Goal: Check status: Check status

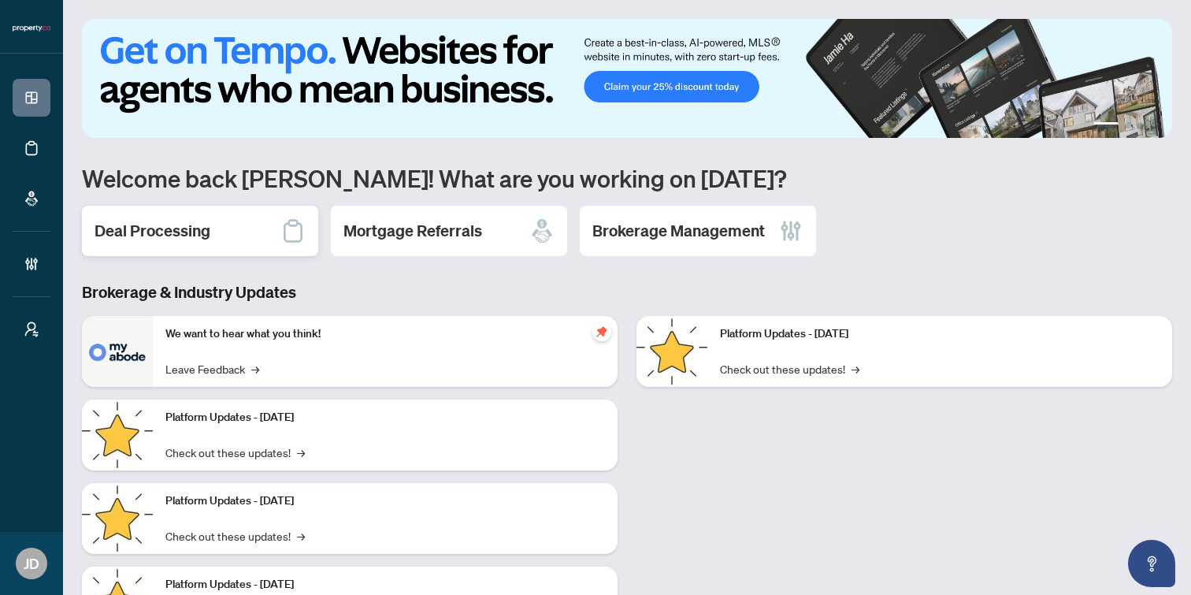
click at [127, 234] on h2 "Deal Processing" at bounding box center [153, 231] width 116 height 22
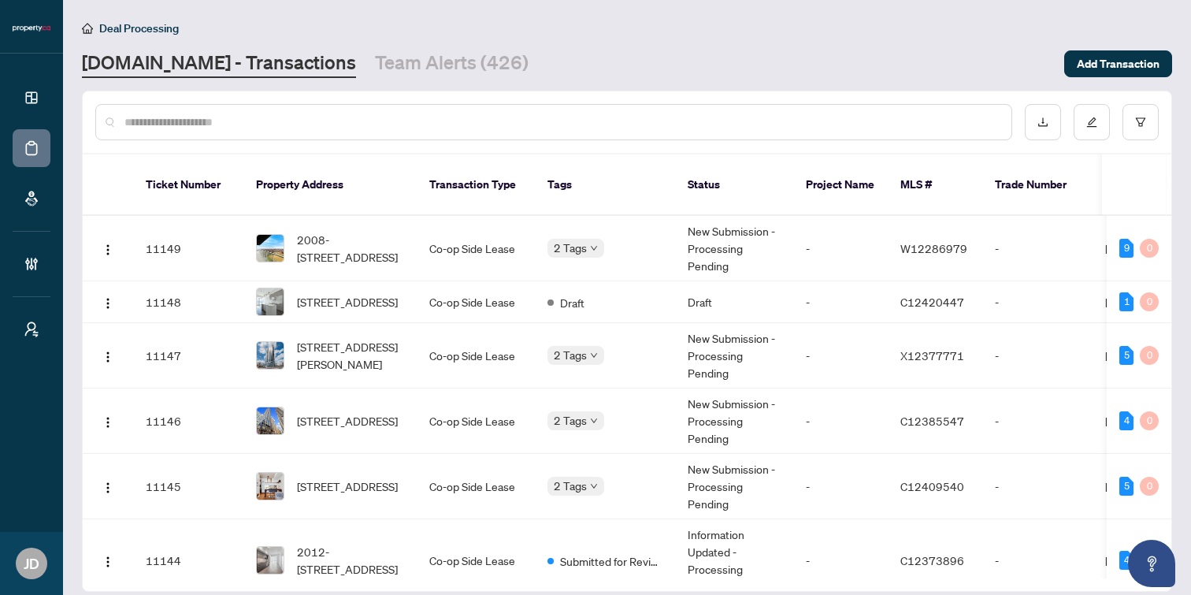
click at [164, 121] on input "text" at bounding box center [561, 121] width 874 height 17
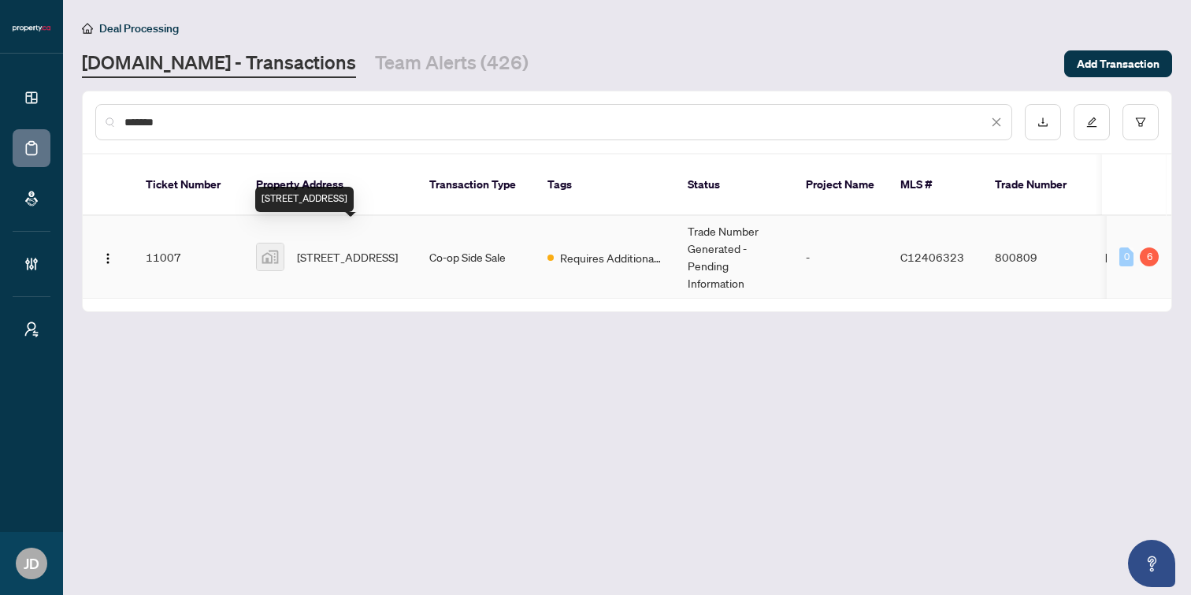
type input "*******"
click at [353, 248] on span "[STREET_ADDRESS]" at bounding box center [347, 256] width 101 height 17
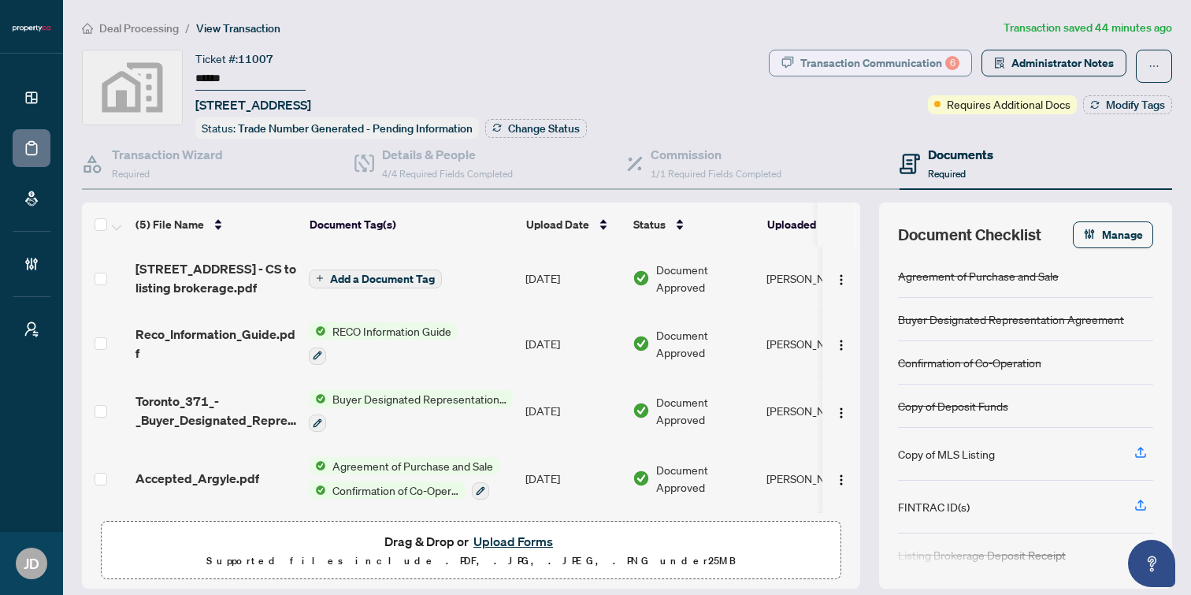
click at [877, 58] on div "Transaction Communication 6" at bounding box center [879, 62] width 159 height 25
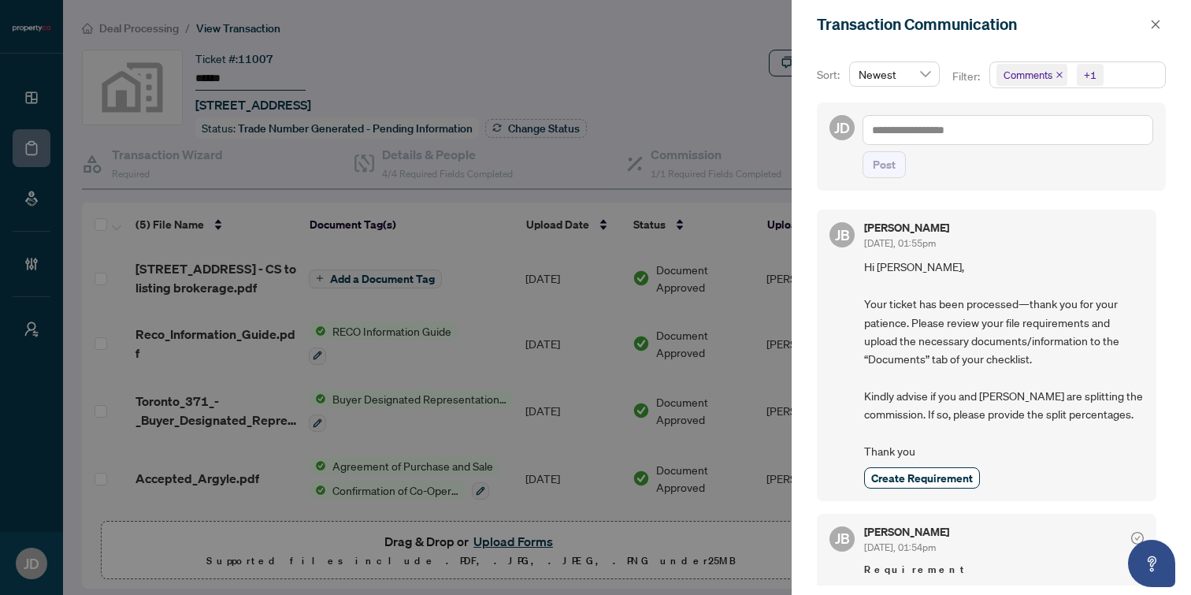
click at [674, 66] on div at bounding box center [595, 297] width 1191 height 595
click at [1162, 23] on button "button" at bounding box center [1155, 24] width 20 height 19
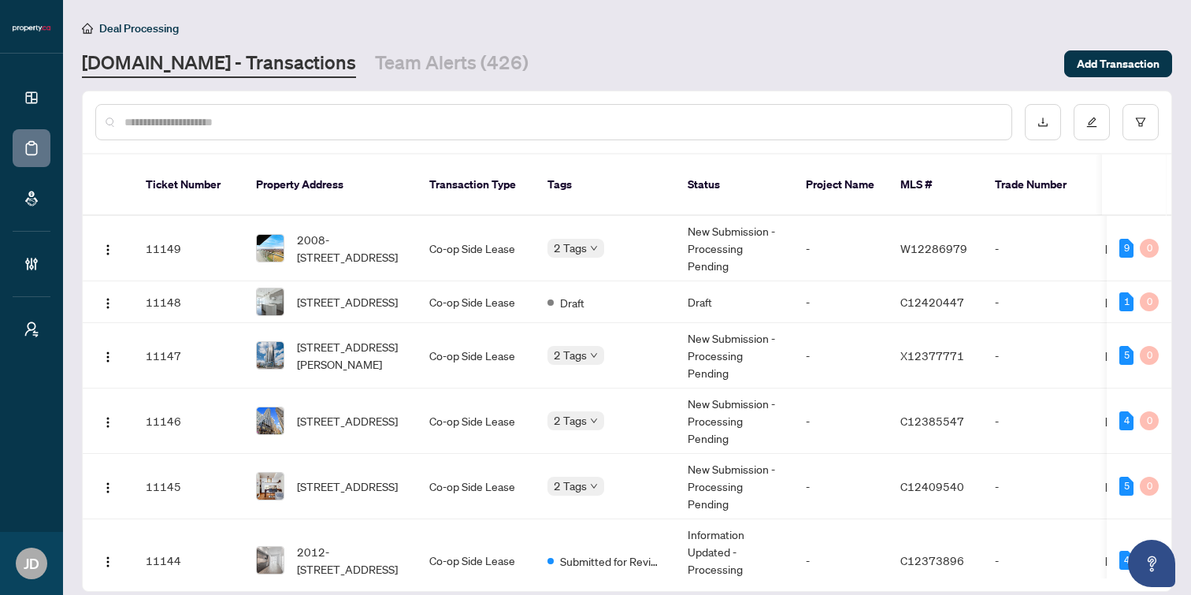
click at [288, 117] on input "text" at bounding box center [561, 121] width 874 height 17
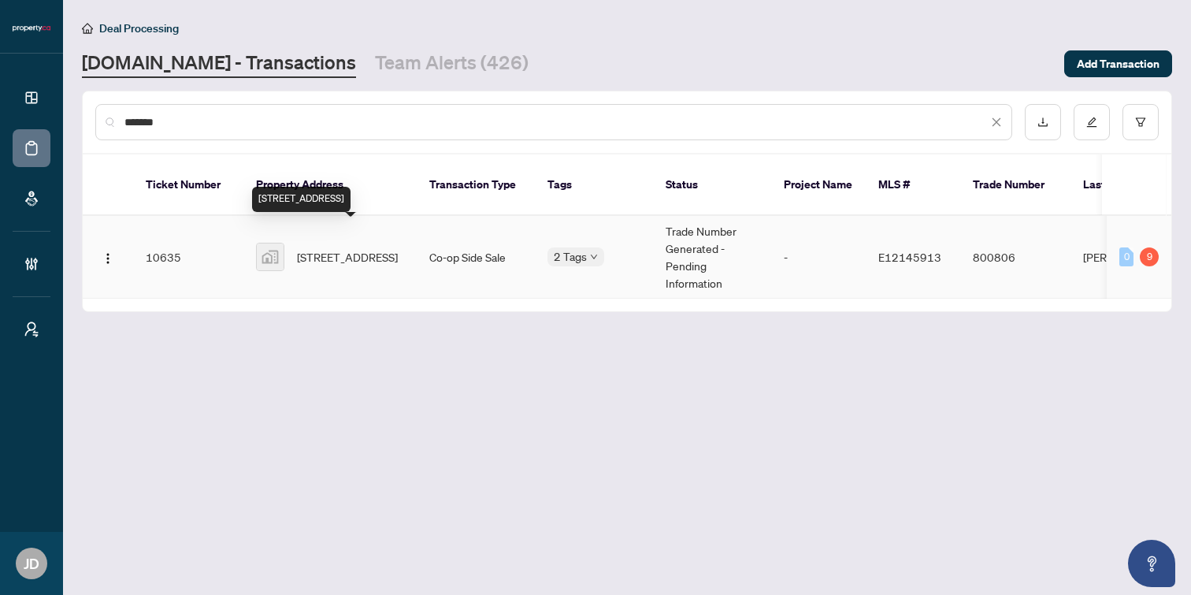
type input "*******"
click at [350, 248] on span "[STREET_ADDRESS]" at bounding box center [347, 256] width 101 height 17
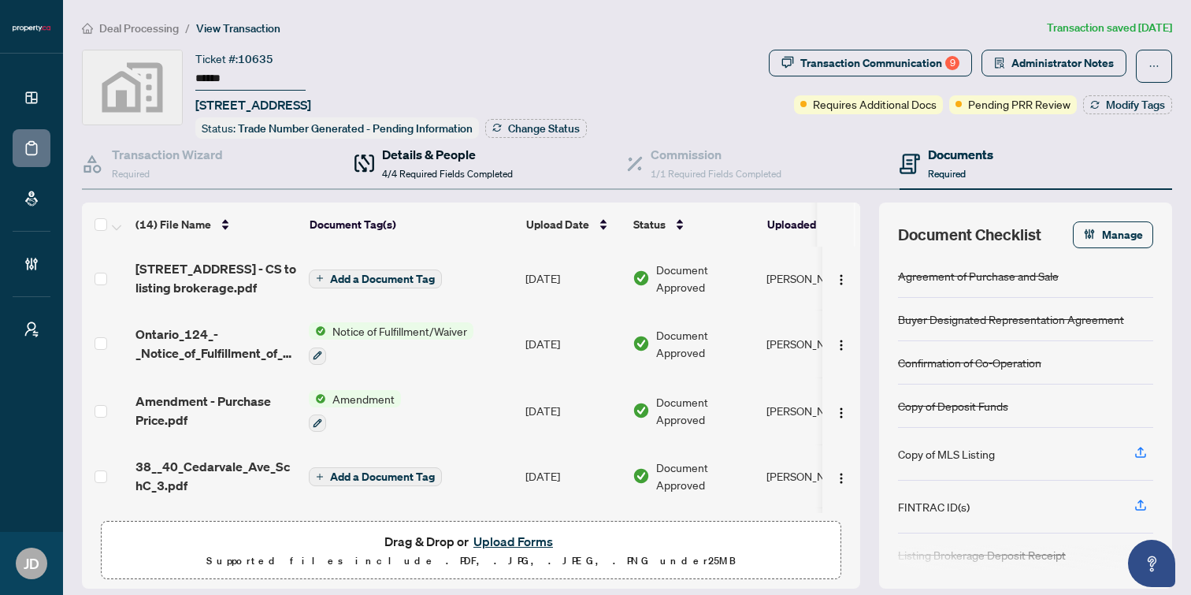
click at [425, 160] on h4 "Details & People" at bounding box center [447, 154] width 131 height 19
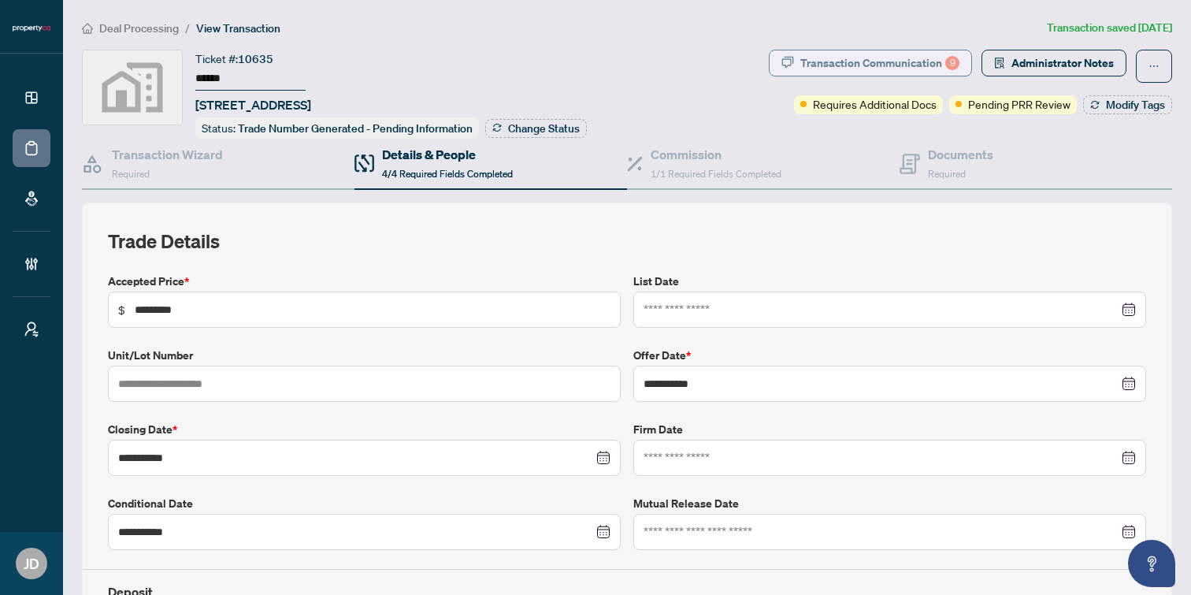
click at [896, 51] on div "Transaction Communication 9" at bounding box center [879, 62] width 159 height 25
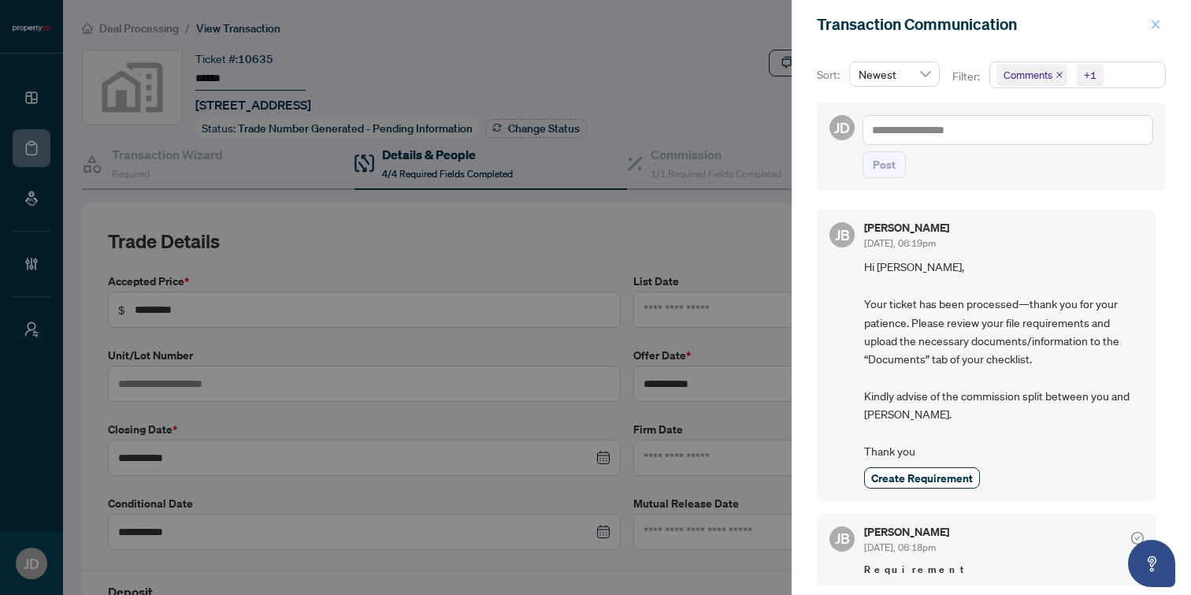
click at [1156, 24] on icon "close" at bounding box center [1156, 24] width 9 height 9
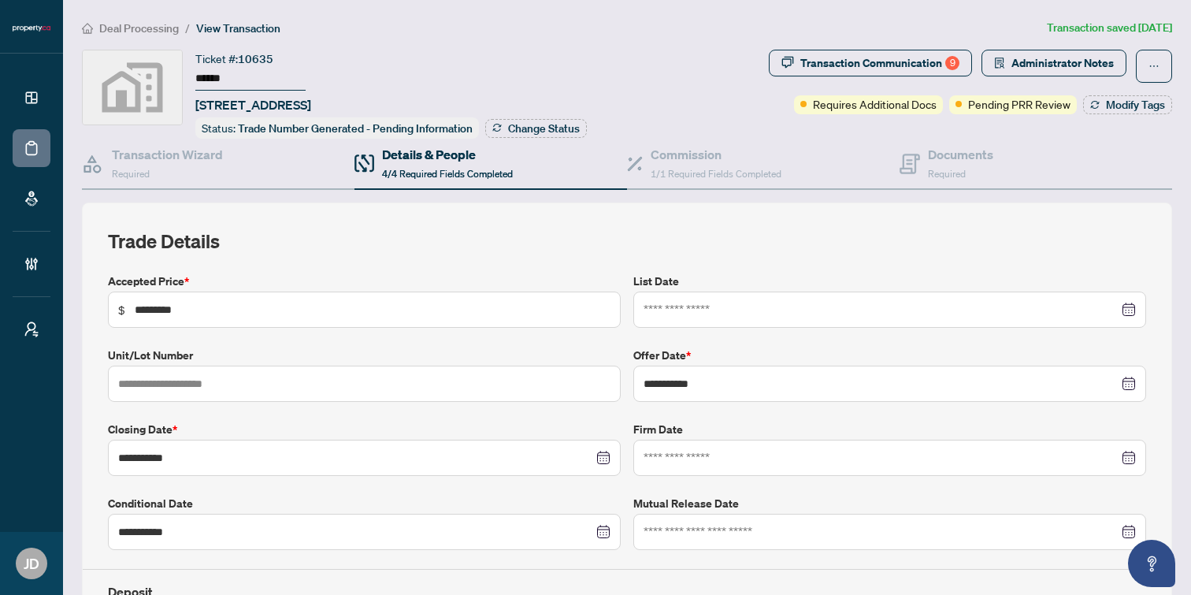
click at [595, 60] on div "Ticket #: 10635 ****** 40 Cedarvale Avenue, East York, ON, Canada Status: Trade…" at bounding box center [422, 94] width 681 height 89
click at [978, 157] on h4 "Documents" at bounding box center [960, 154] width 65 height 19
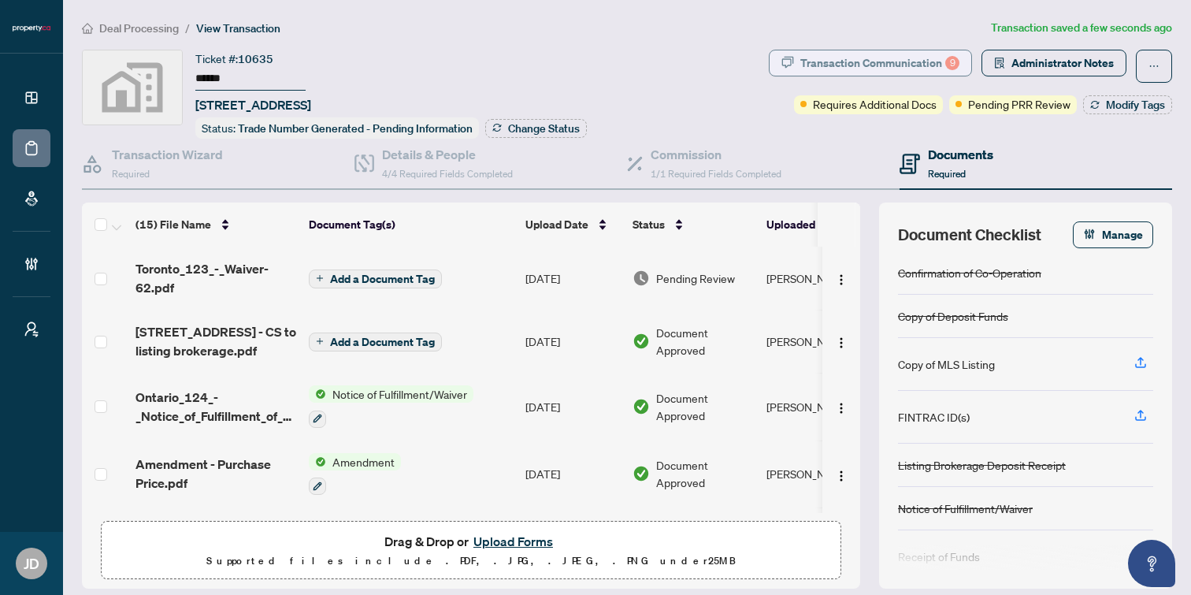
click at [865, 60] on div "Transaction Communication 9" at bounding box center [879, 62] width 159 height 25
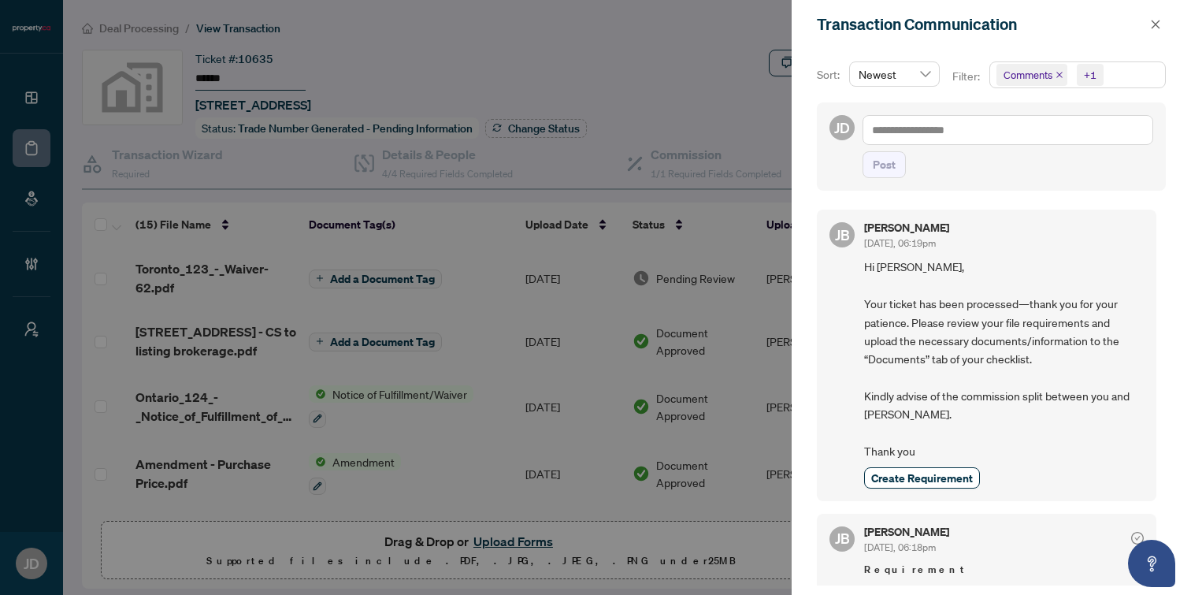
click at [1060, 74] on icon "close" at bounding box center [1059, 75] width 6 height 6
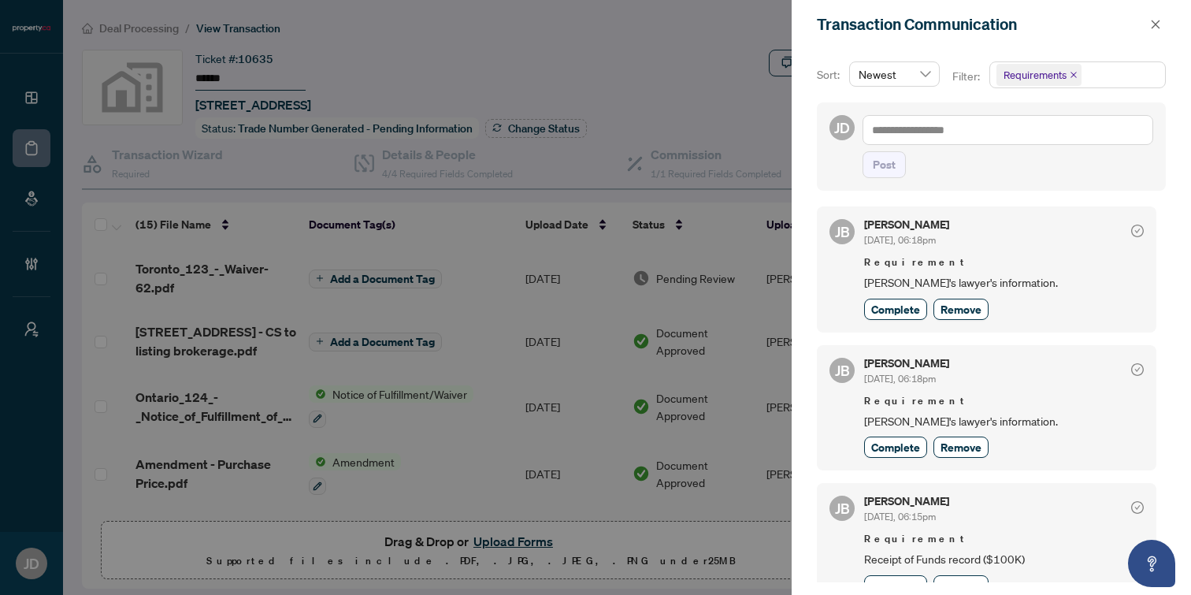
click at [608, 63] on div at bounding box center [595, 297] width 1191 height 595
click at [1151, 29] on icon "close" at bounding box center [1155, 24] width 11 height 11
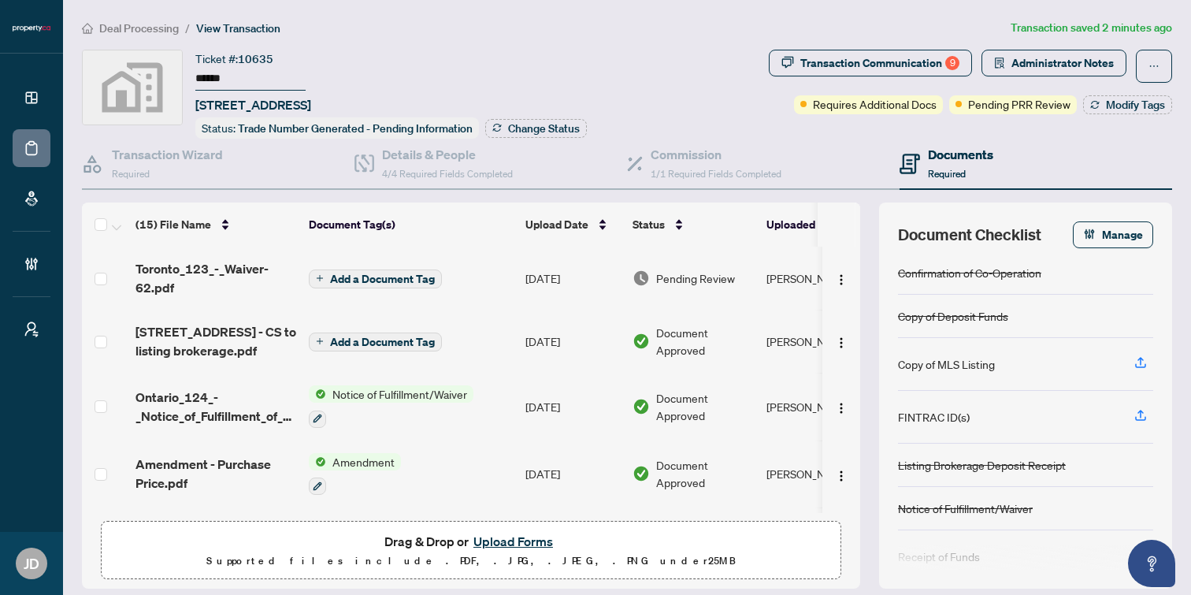
click at [587, 52] on div "Ticket #: 10635 ****** 40 Cedarvale Avenue, East York, ON, Canada Status: Trade…" at bounding box center [391, 94] width 392 height 89
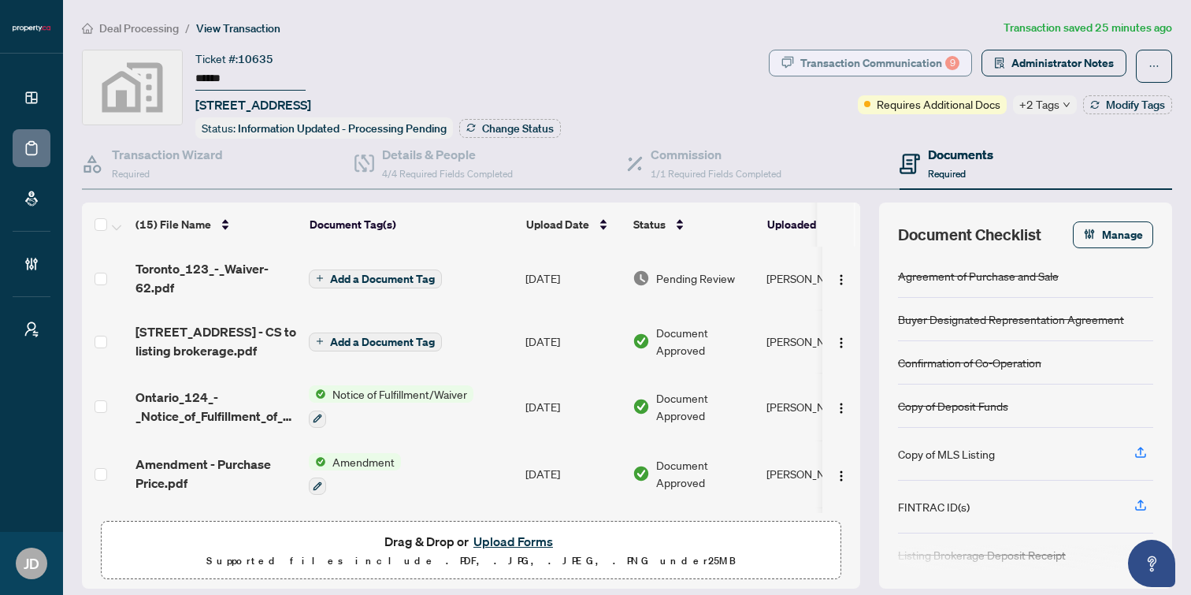
click at [837, 53] on div "Transaction Communication 9" at bounding box center [879, 62] width 159 height 25
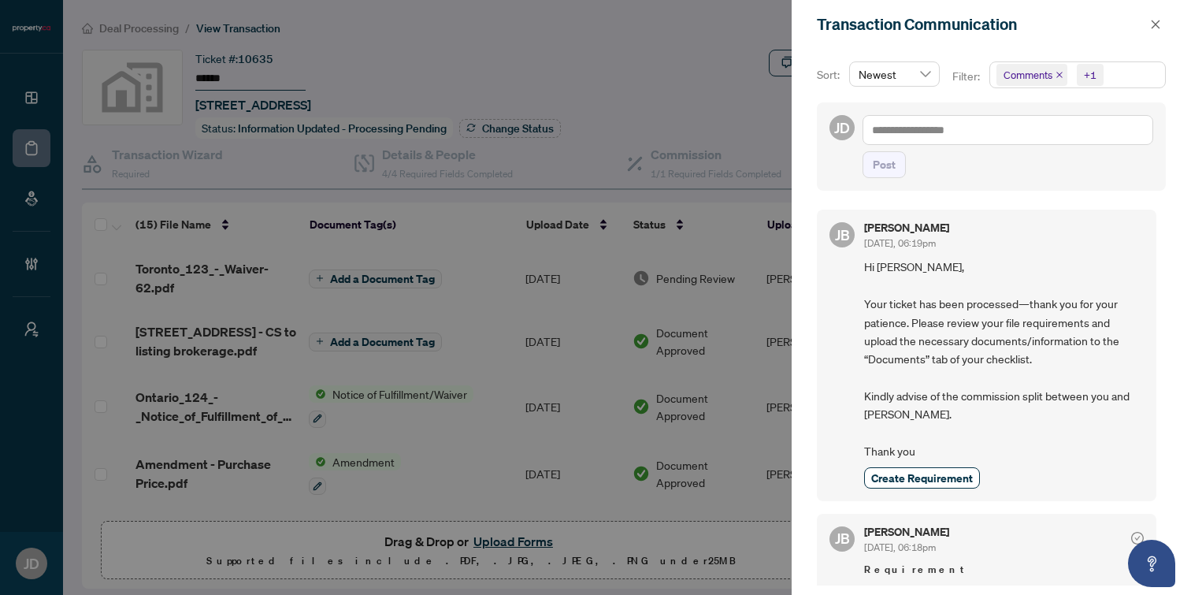
click at [607, 39] on div at bounding box center [595, 297] width 1191 height 595
click at [1154, 23] on icon "close" at bounding box center [1156, 24] width 9 height 9
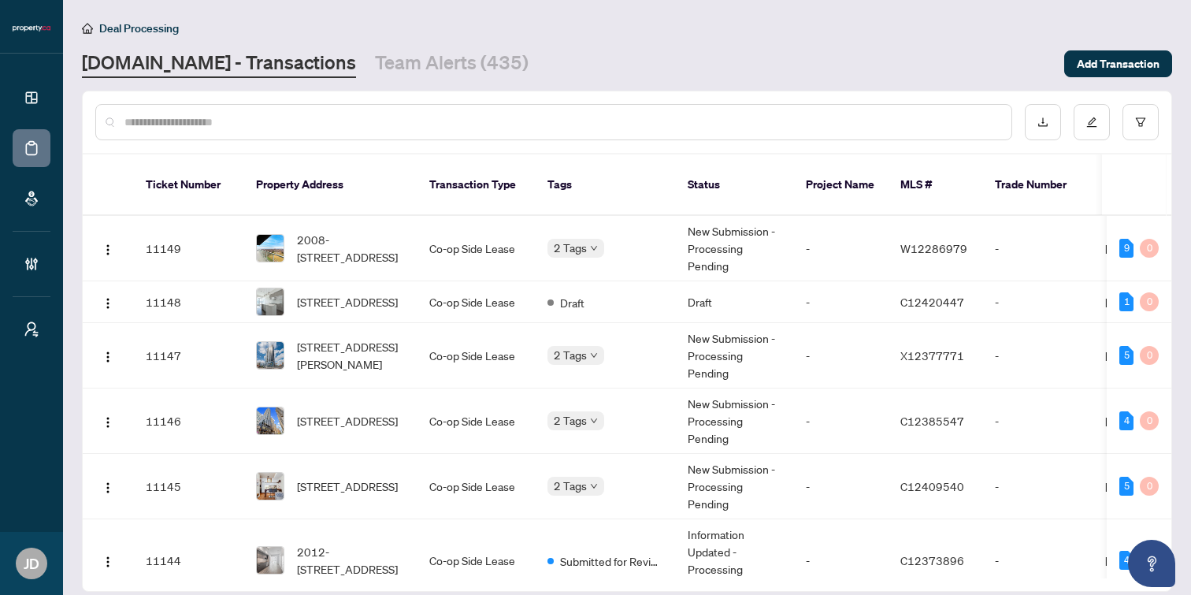
click at [308, 126] on input "text" at bounding box center [561, 121] width 874 height 17
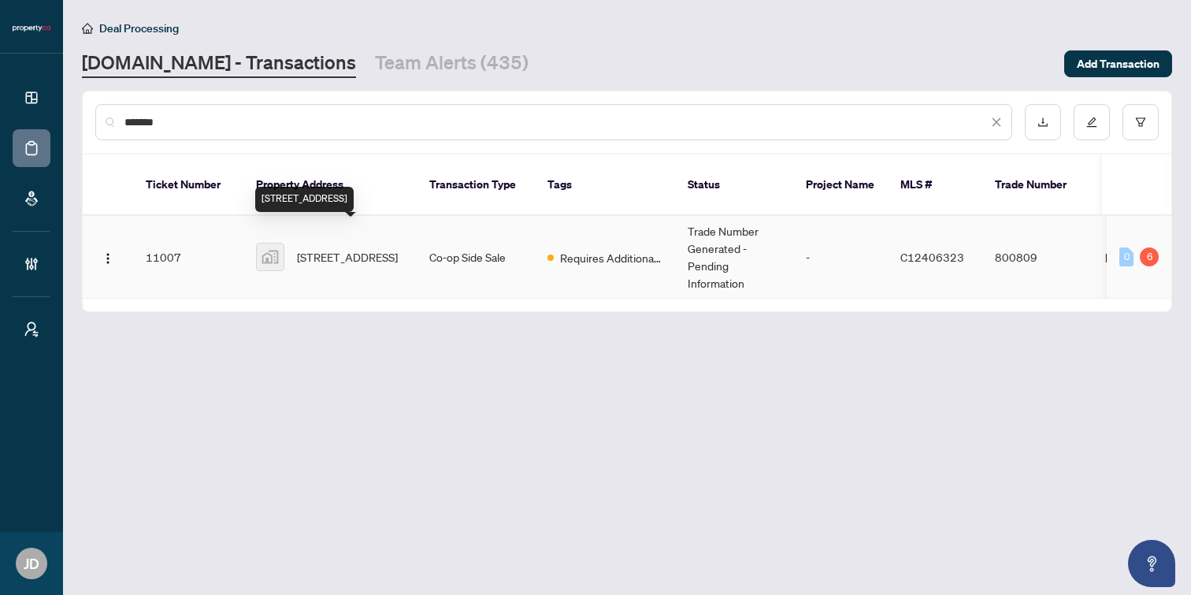
type input "*******"
click at [343, 248] on span "[STREET_ADDRESS]" at bounding box center [347, 256] width 101 height 17
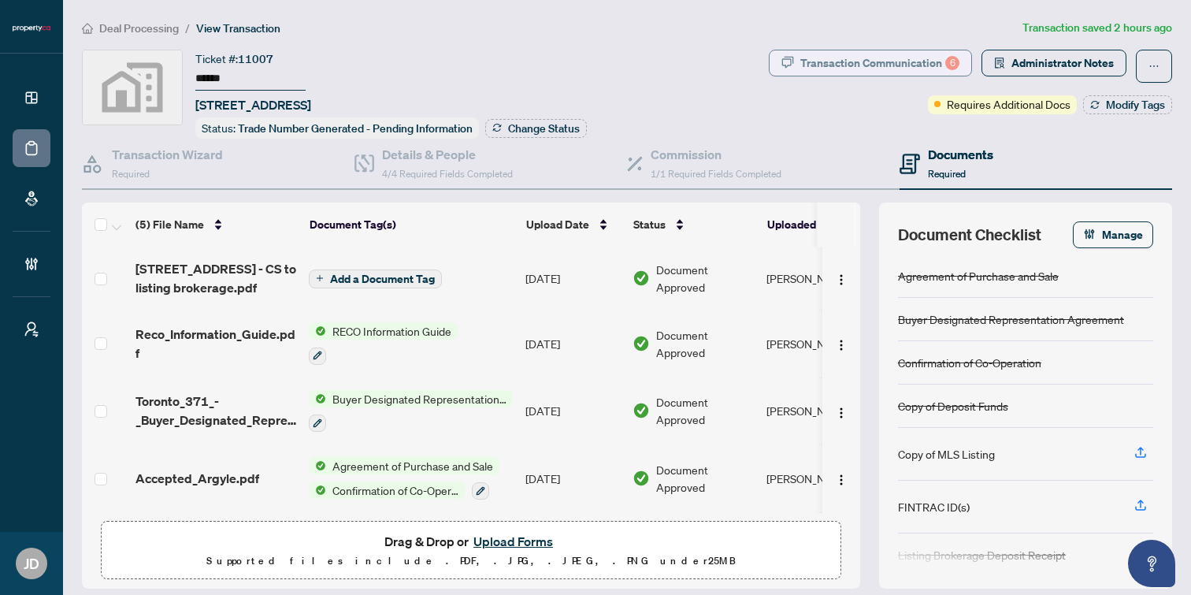
click at [920, 69] on div "Transaction Communication 6" at bounding box center [879, 62] width 159 height 25
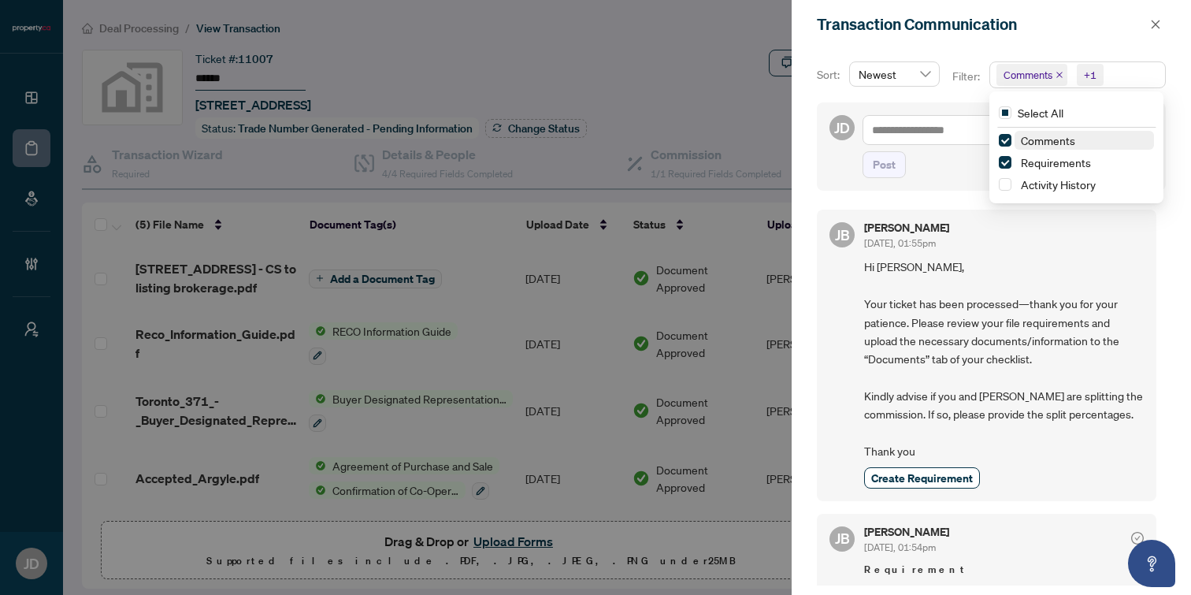
click at [1126, 74] on span "Comments +1" at bounding box center [1077, 74] width 175 height 25
click at [1049, 185] on span "Activity History" at bounding box center [1058, 184] width 75 height 14
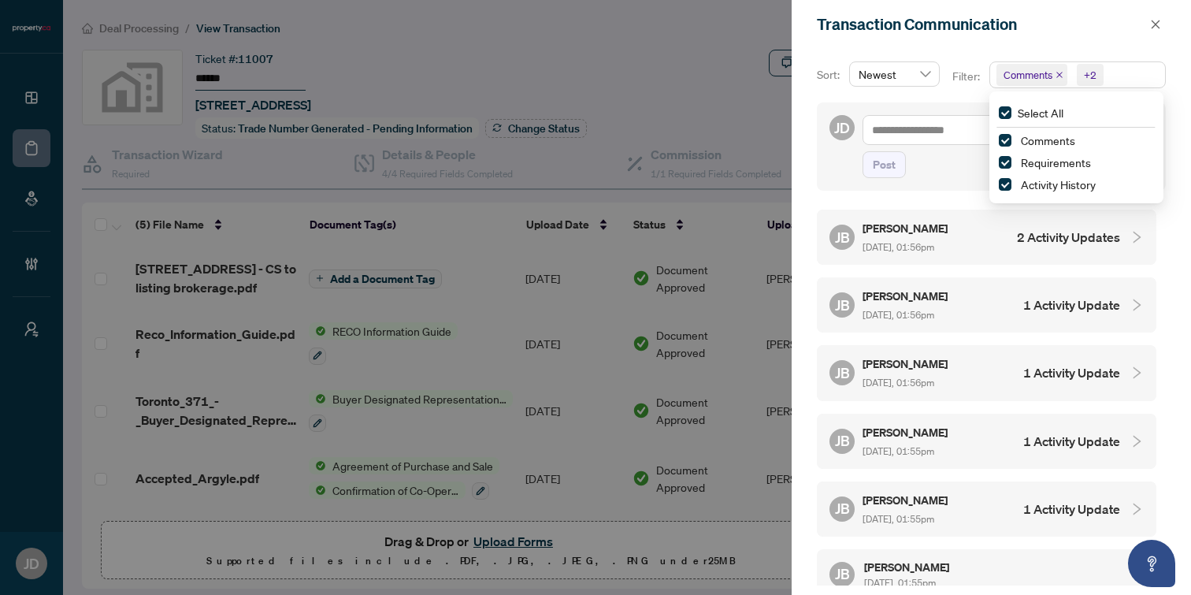
click at [599, 58] on div at bounding box center [595, 297] width 1191 height 595
click at [130, 28] on div at bounding box center [595, 297] width 1191 height 595
click at [1156, 24] on icon "close" at bounding box center [1156, 24] width 9 height 9
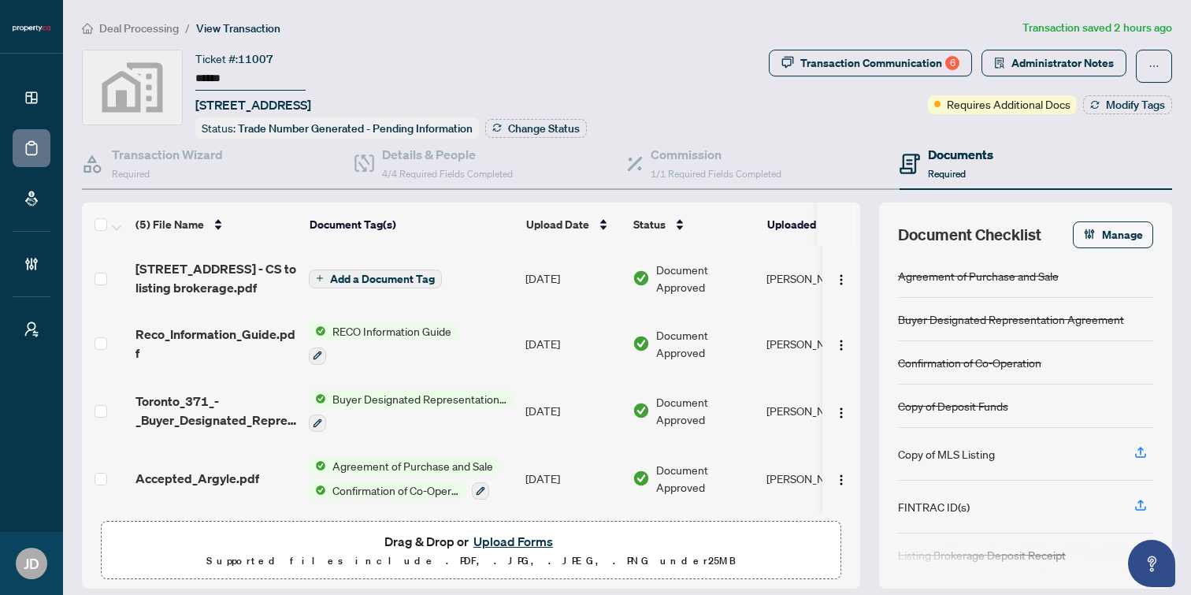
click at [151, 22] on span "Deal Processing" at bounding box center [139, 28] width 80 height 14
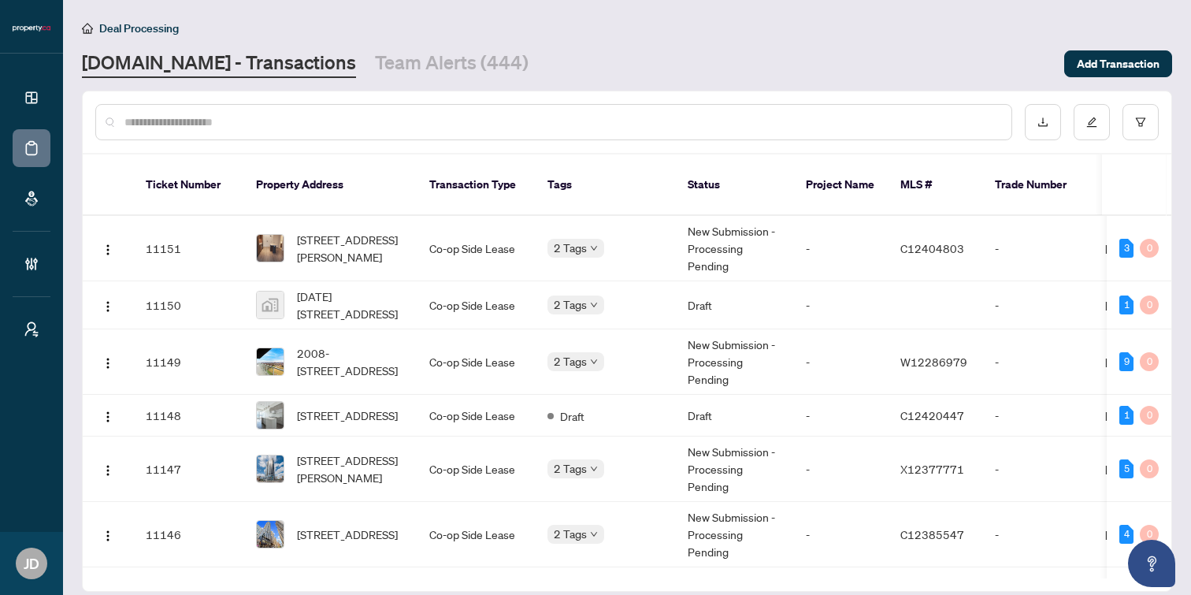
click at [255, 125] on input "text" at bounding box center [561, 121] width 874 height 17
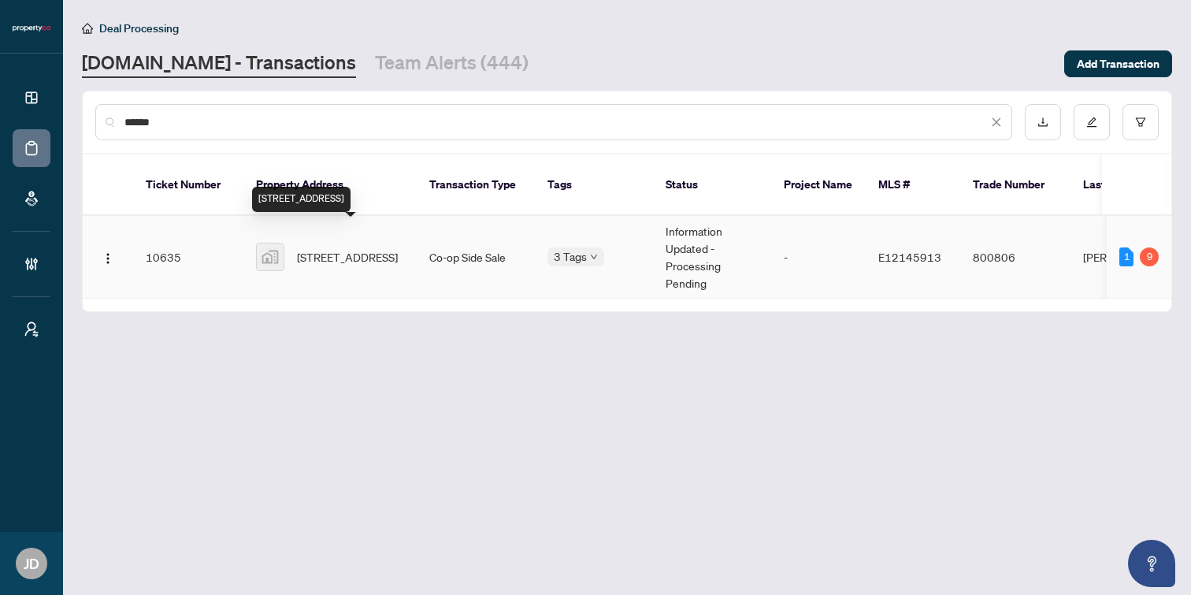
type input "******"
click at [336, 248] on span "[STREET_ADDRESS]" at bounding box center [347, 256] width 101 height 17
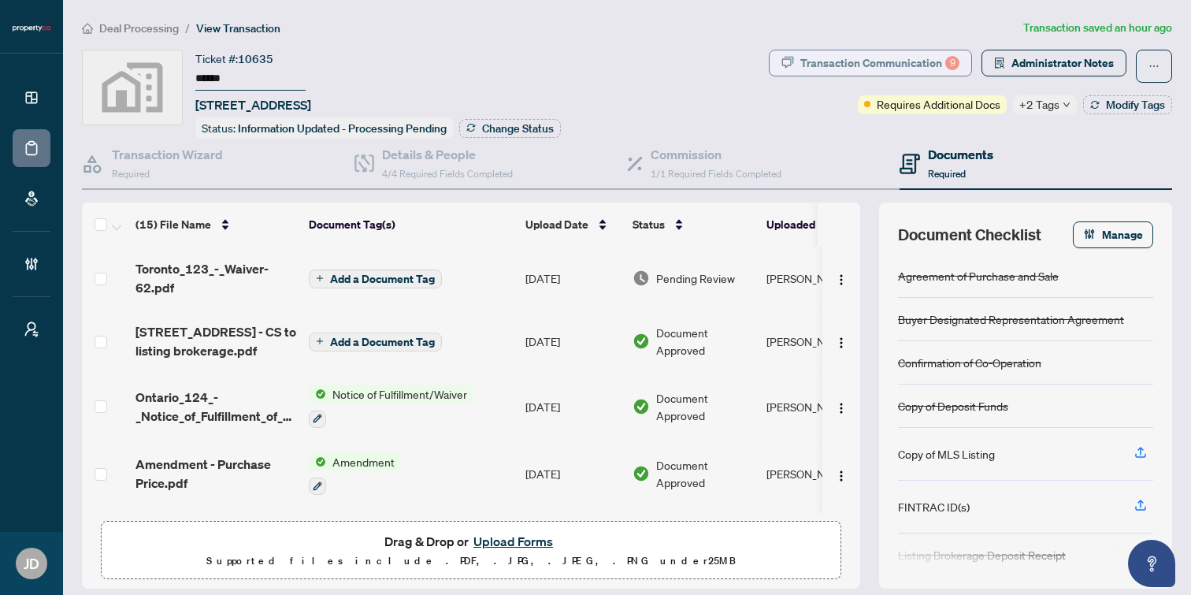
click at [911, 66] on div "Transaction Communication 9" at bounding box center [879, 62] width 159 height 25
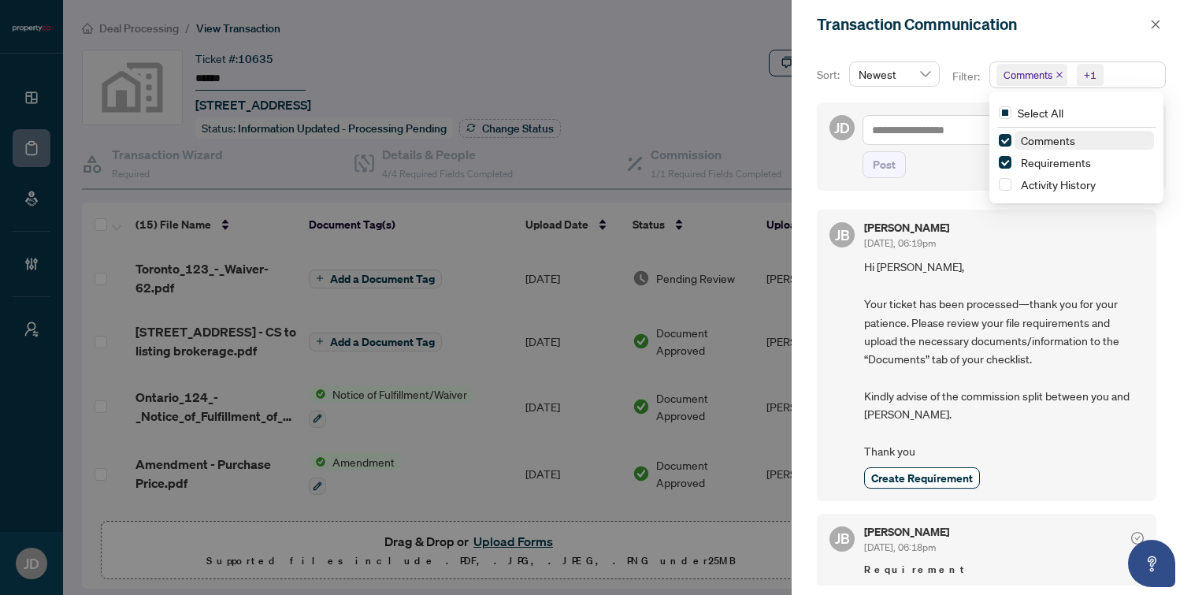
click at [1119, 69] on span "Comments +1" at bounding box center [1077, 74] width 175 height 25
click at [1043, 184] on span "Activity History" at bounding box center [1058, 184] width 75 height 14
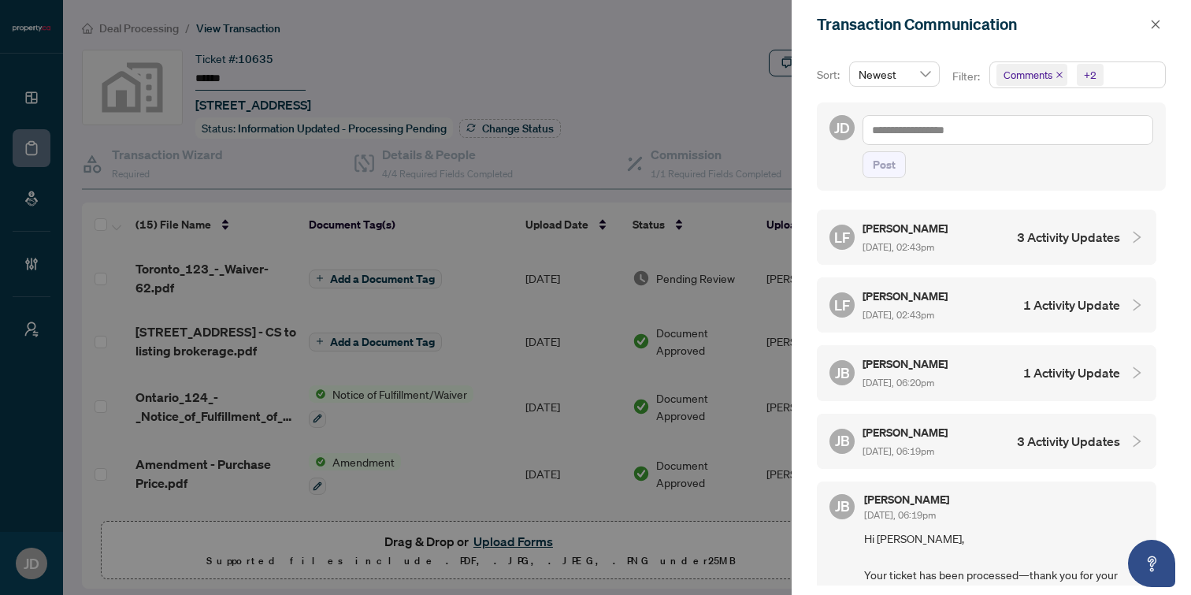
click at [950, 236] on div "[PERSON_NAME] [DATE], 02:43pm" at bounding box center [906, 237] width 87 height 36
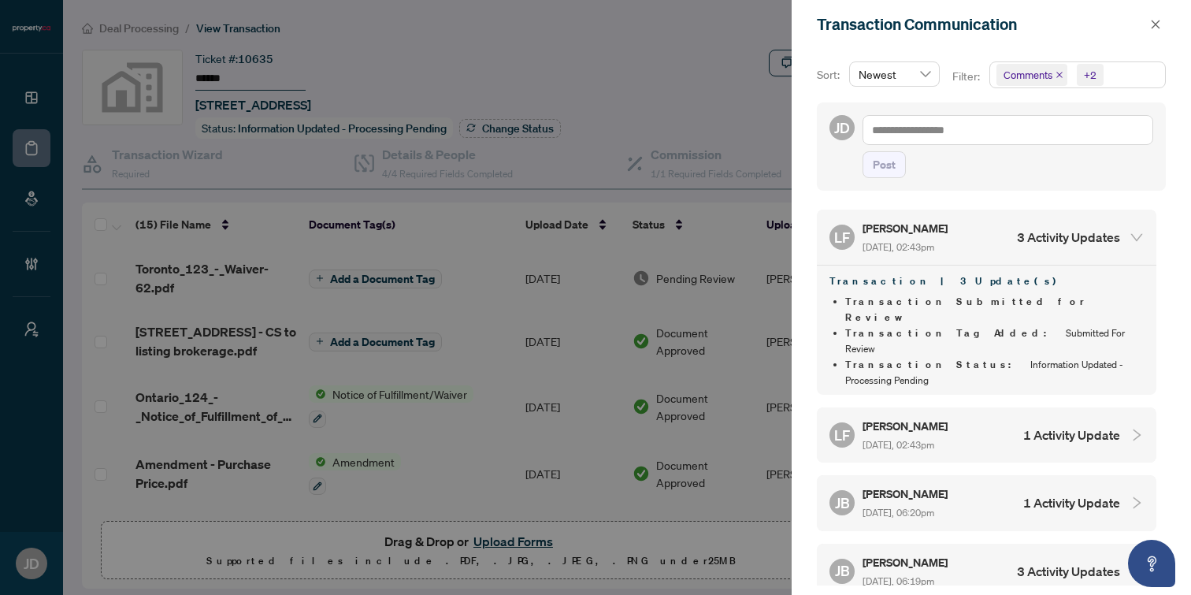
click at [980, 417] on div "LF [PERSON_NAME] [DATE], 02:43pm 1 Activity Update" at bounding box center [975, 435] width 291 height 36
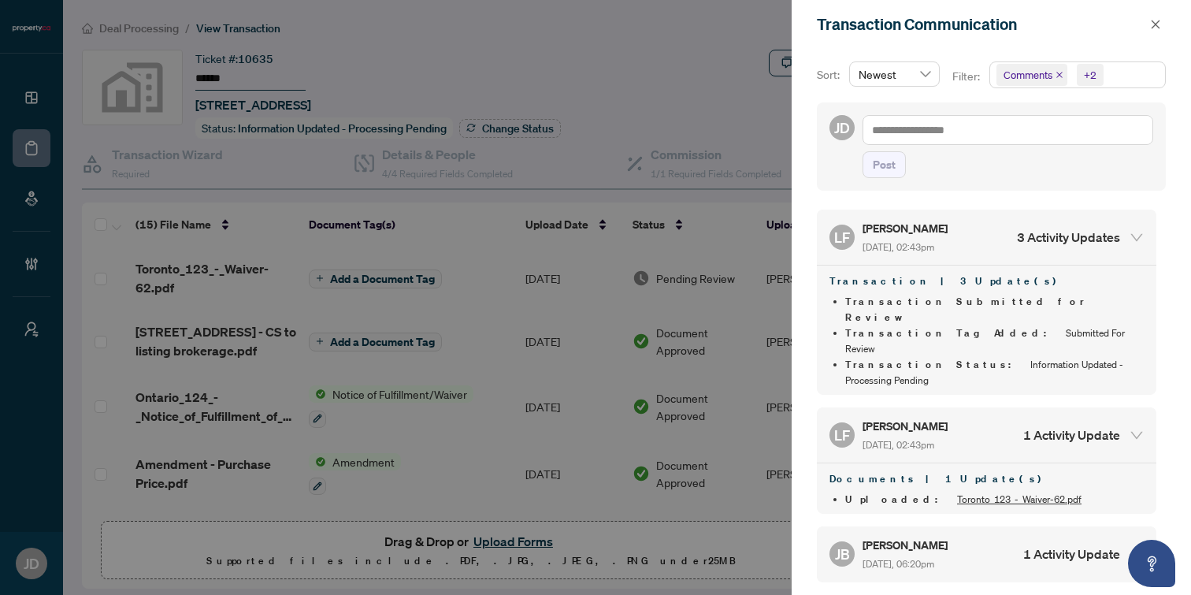
click at [980, 417] on div "LF [PERSON_NAME] [DATE], 02:43pm 1 Activity Update" at bounding box center [975, 435] width 291 height 36
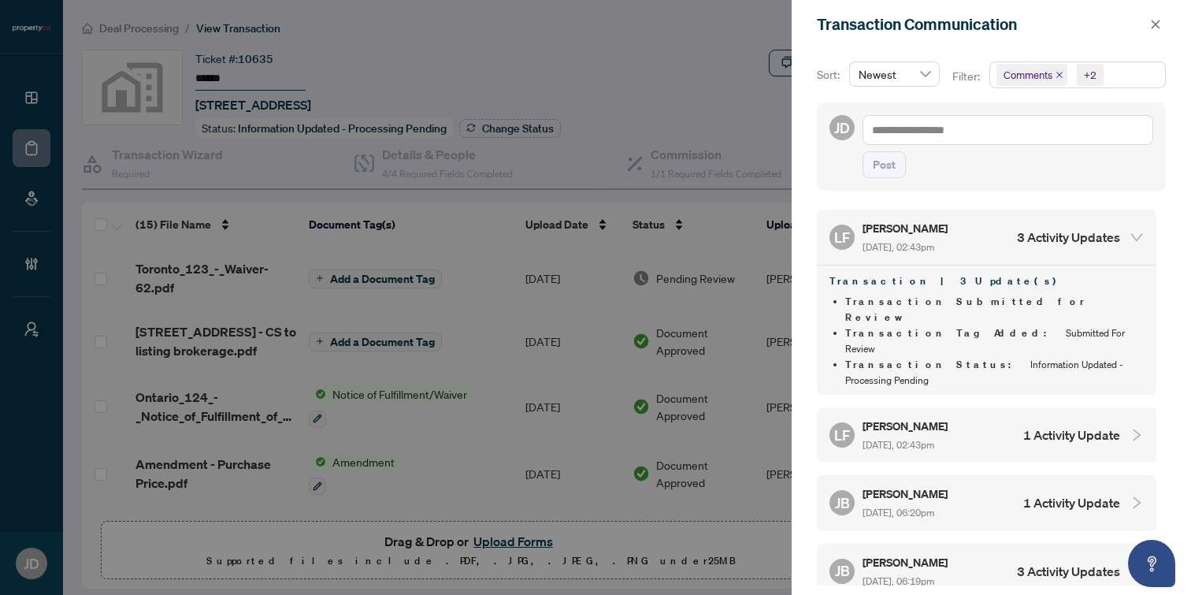
click at [996, 239] on div "LF [PERSON_NAME] [DATE], 02:43pm 3 Activity Updates" at bounding box center [975, 237] width 291 height 36
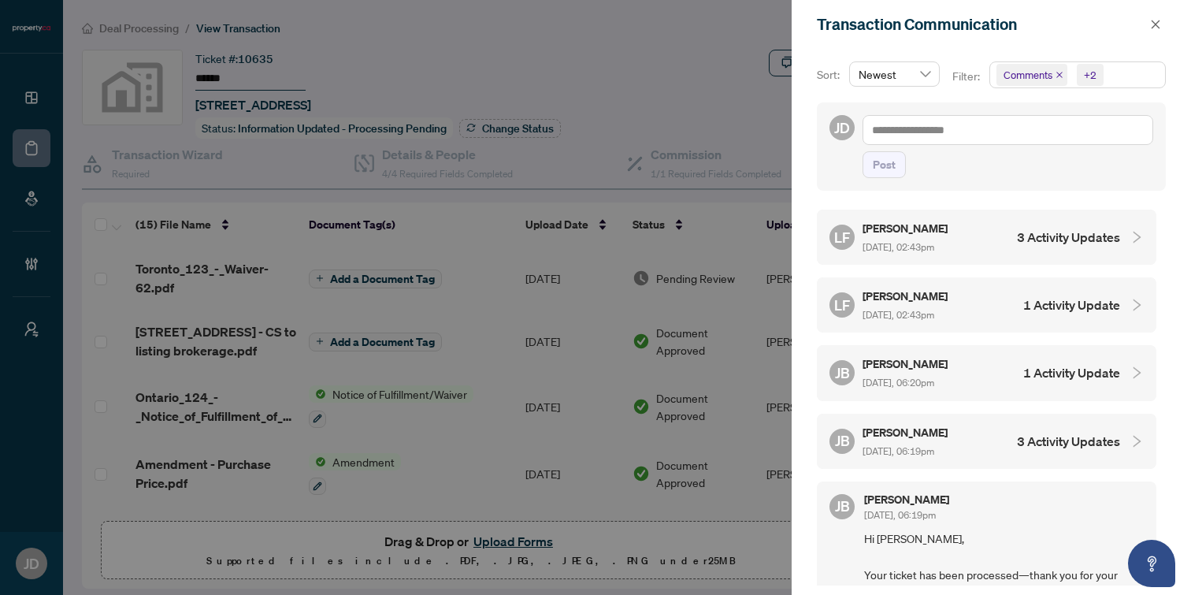
click at [645, 52] on div at bounding box center [595, 297] width 1191 height 595
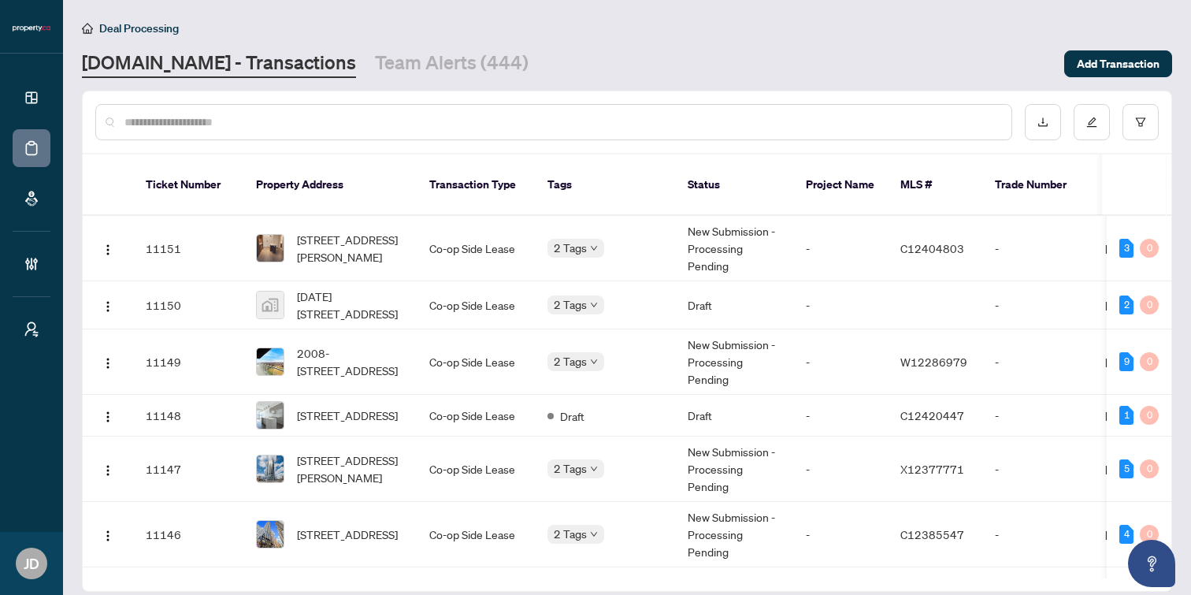
click at [193, 129] on input "text" at bounding box center [561, 121] width 874 height 17
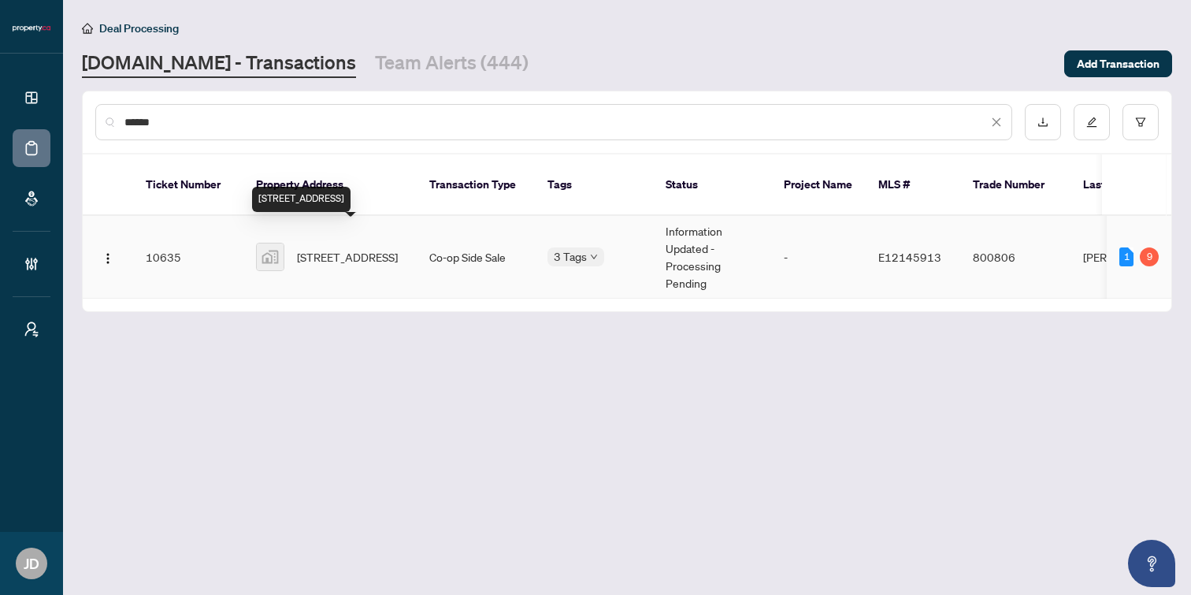
type input "******"
click at [325, 248] on span "[STREET_ADDRESS]" at bounding box center [347, 256] width 101 height 17
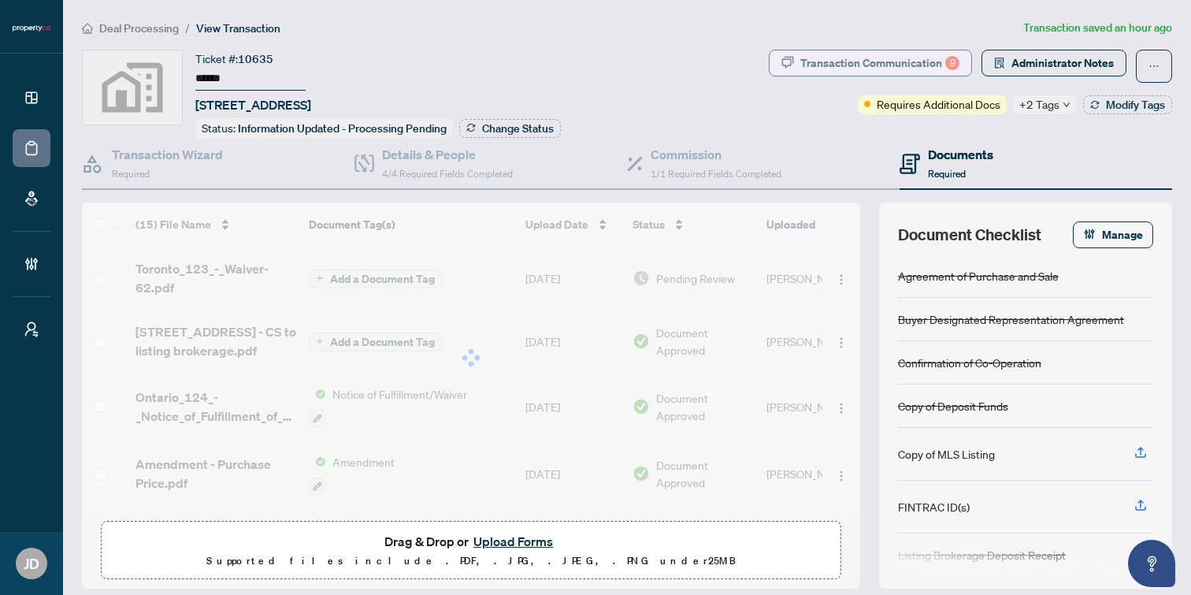
click at [865, 63] on div "Transaction Communication 9" at bounding box center [879, 62] width 159 height 25
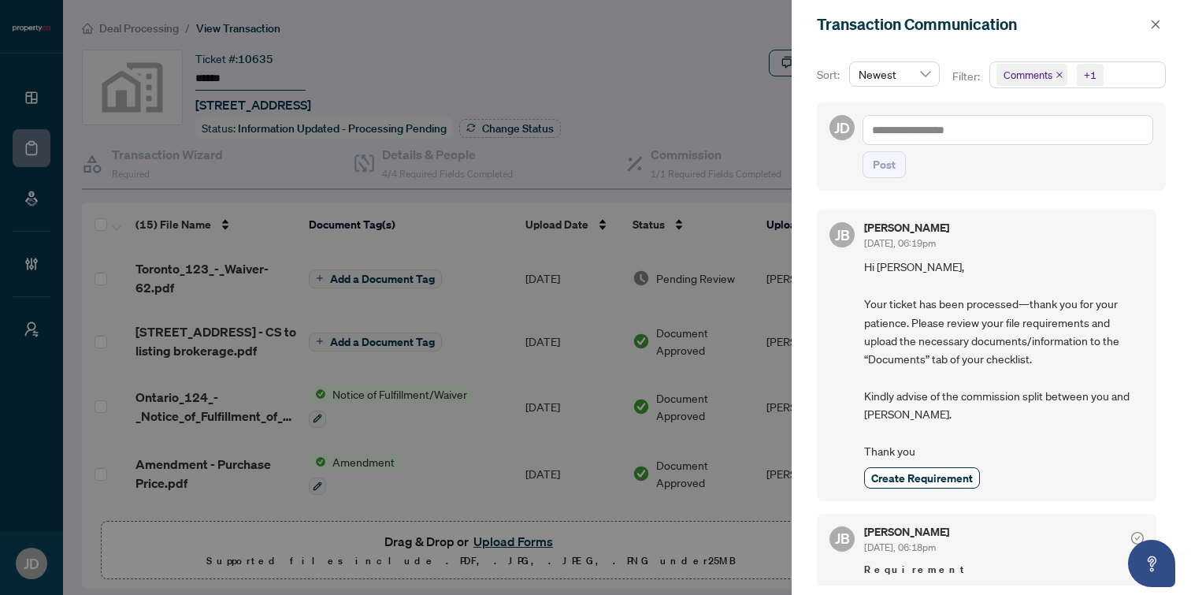
click at [1119, 76] on span "Comments +1" at bounding box center [1077, 74] width 175 height 25
click at [1044, 187] on span "Activity History" at bounding box center [1058, 184] width 75 height 14
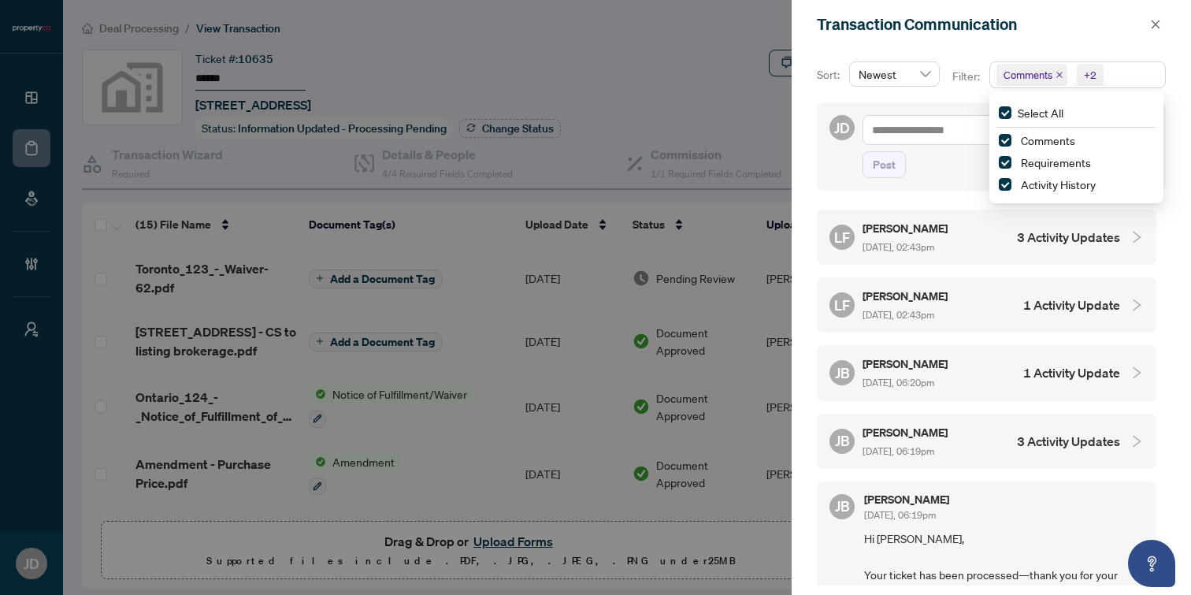
click at [1045, 238] on h4 "3 Activity Updates" at bounding box center [1068, 237] width 103 height 19
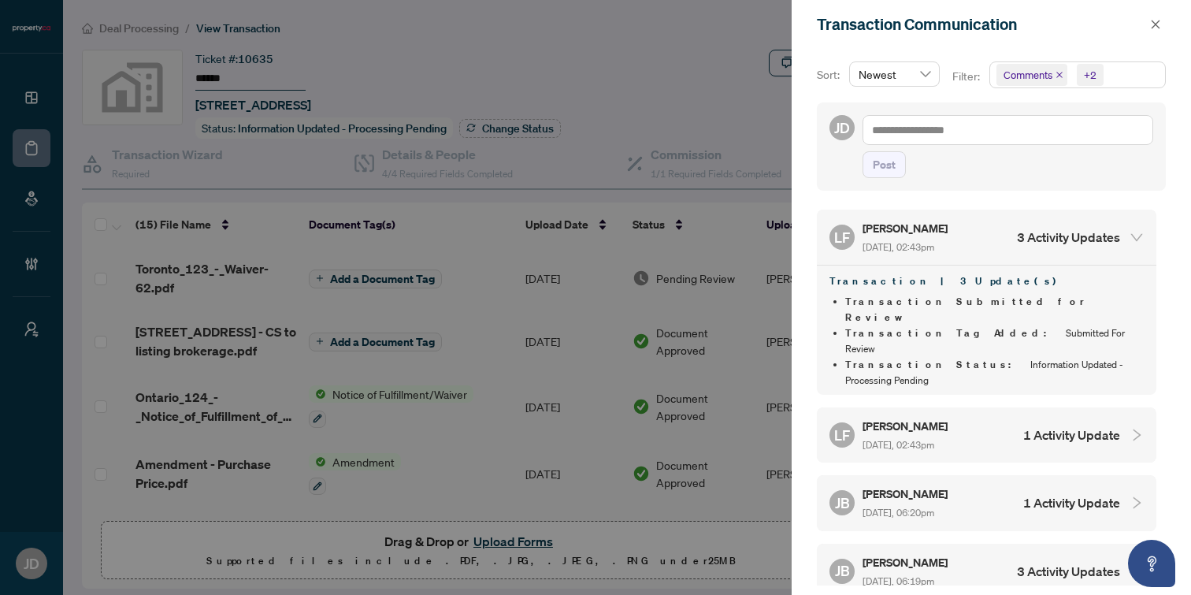
click at [1045, 238] on h4 "3 Activity Updates" at bounding box center [1068, 237] width 103 height 19
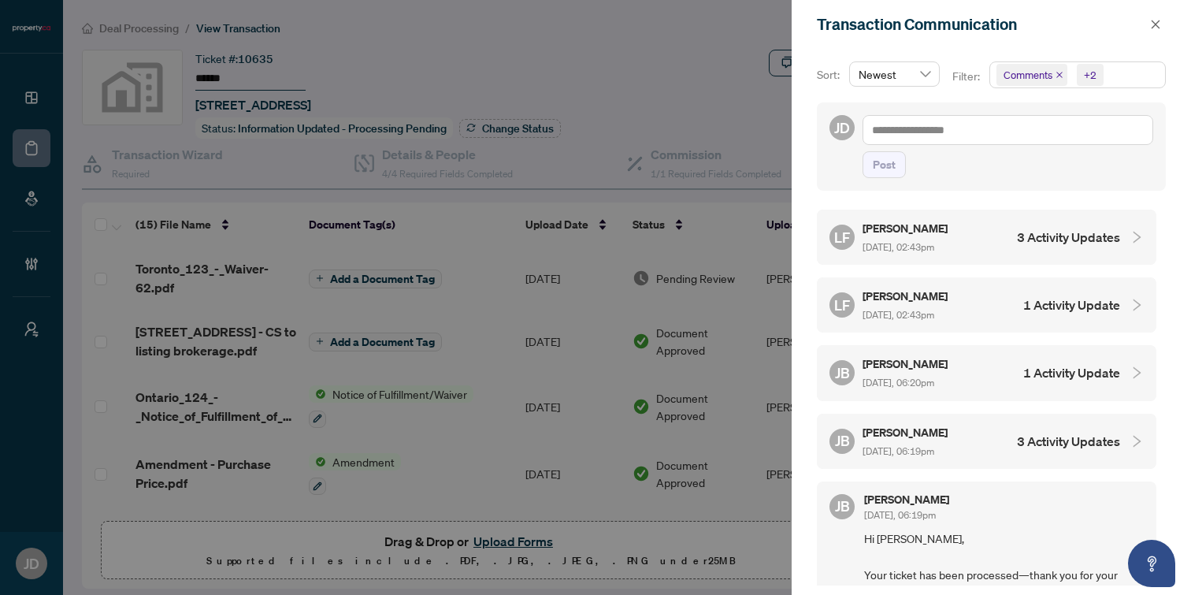
click at [1060, 299] on h4 "1 Activity Update" at bounding box center [1071, 304] width 97 height 19
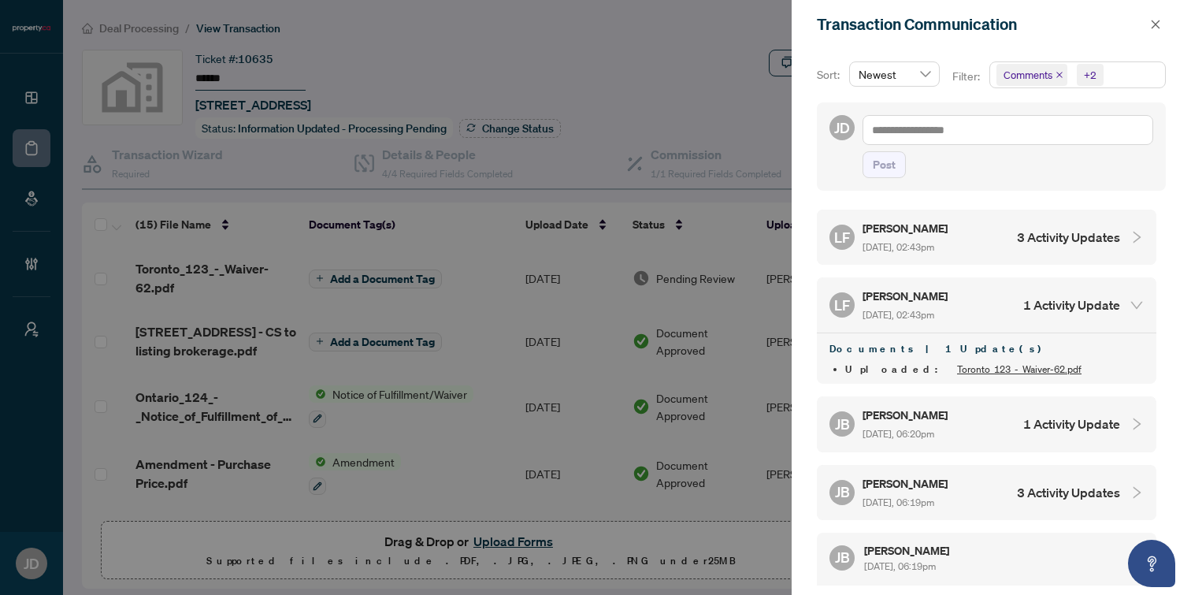
click at [1060, 299] on h4 "1 Activity Update" at bounding box center [1071, 304] width 97 height 19
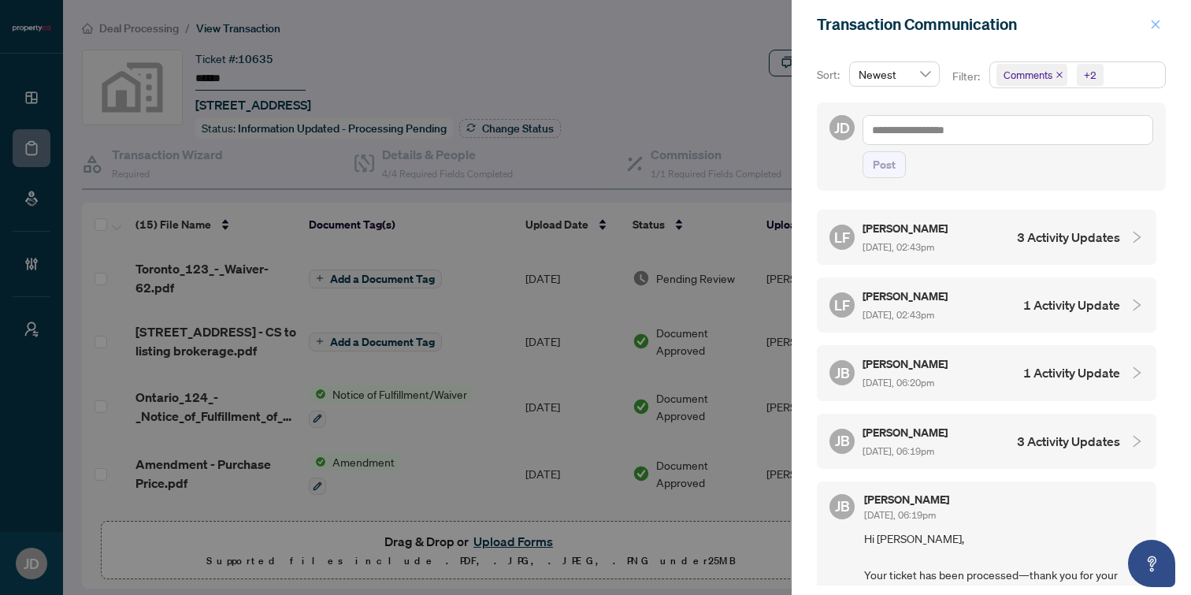
click at [1153, 28] on icon "close" at bounding box center [1155, 24] width 11 height 11
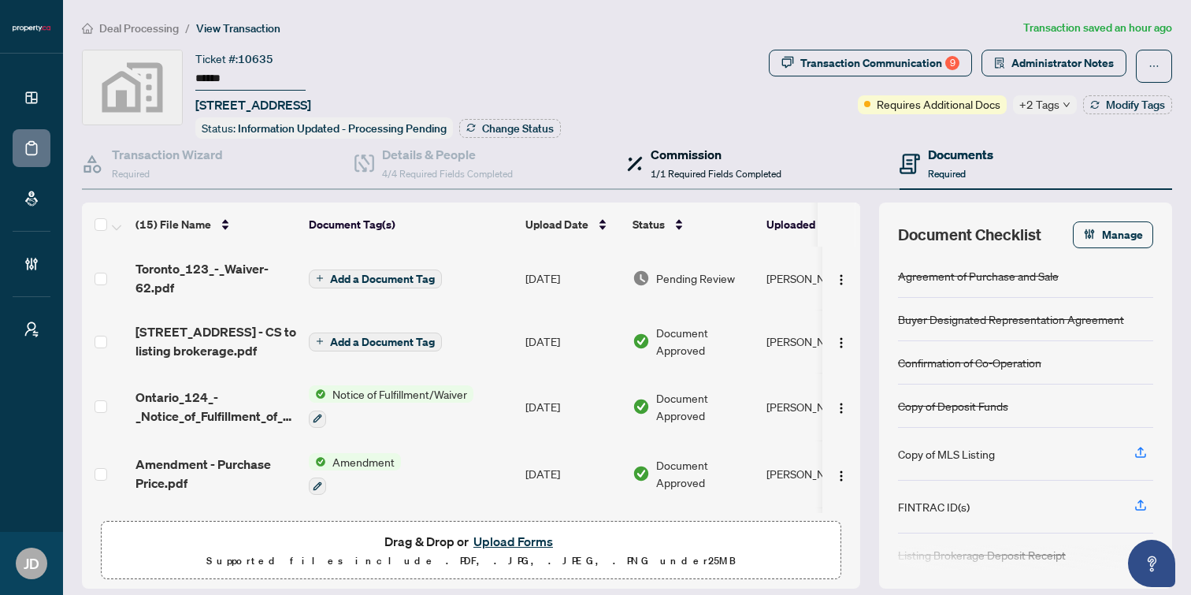
click at [692, 173] on span "1/1 Required Fields Completed" at bounding box center [716, 174] width 131 height 12
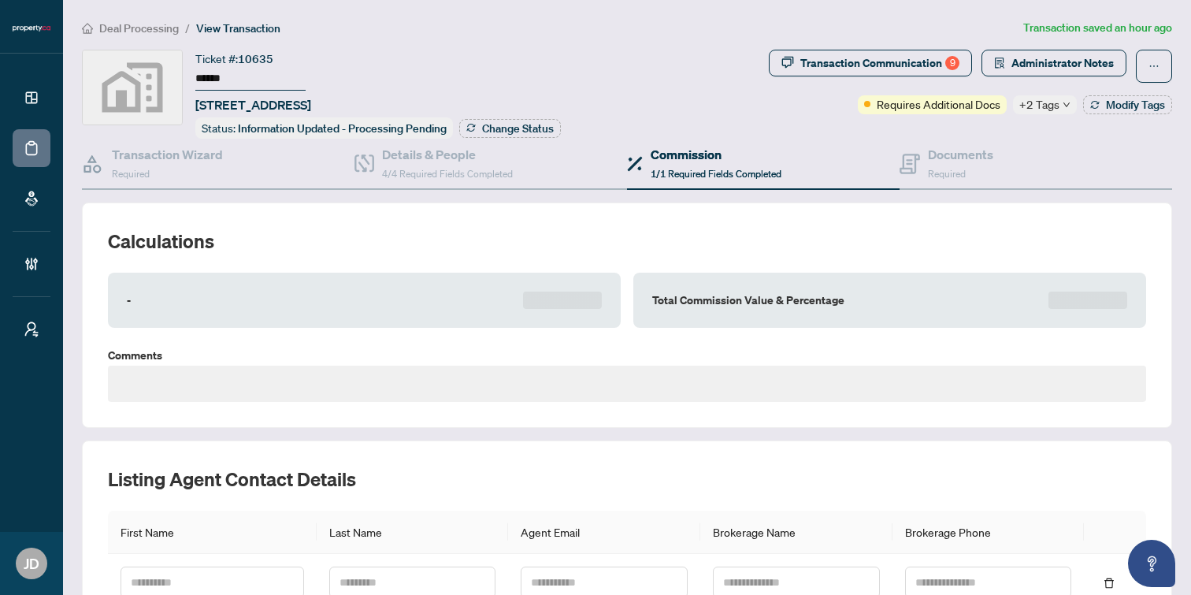
type textarea "**********"
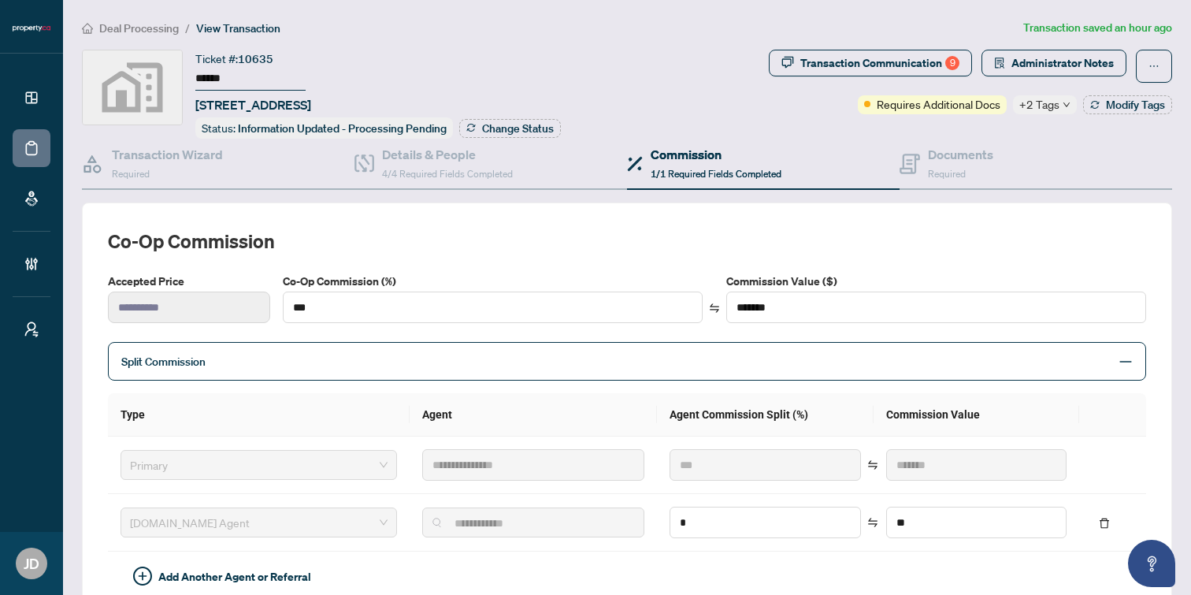
click at [135, 30] on span "Deal Processing" at bounding box center [139, 28] width 80 height 14
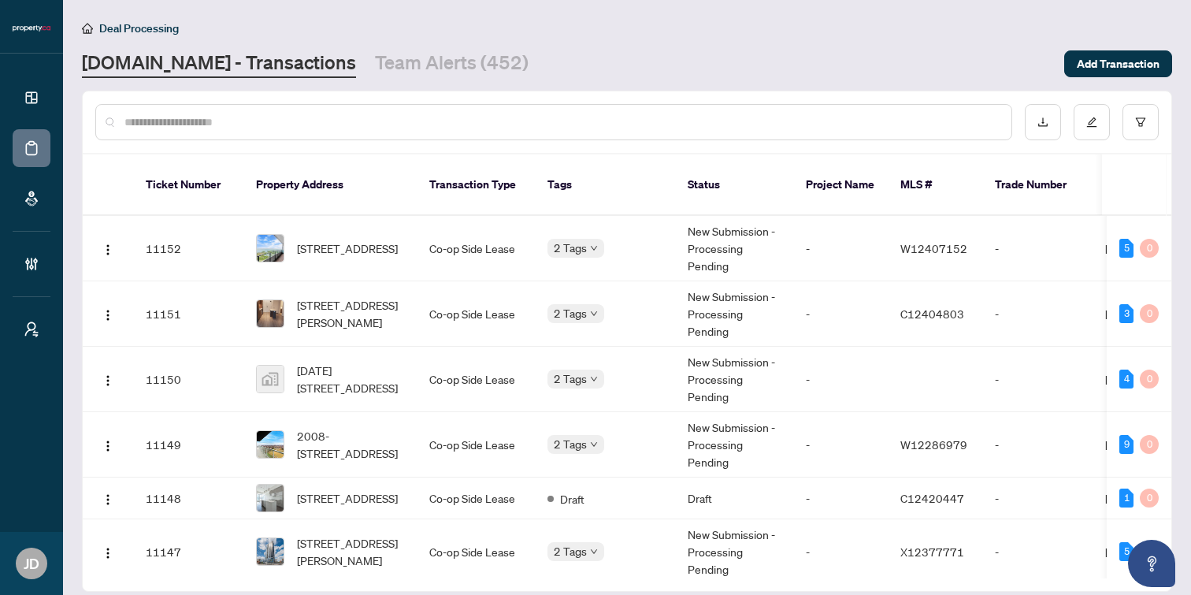
click at [258, 128] on input "text" at bounding box center [561, 121] width 874 height 17
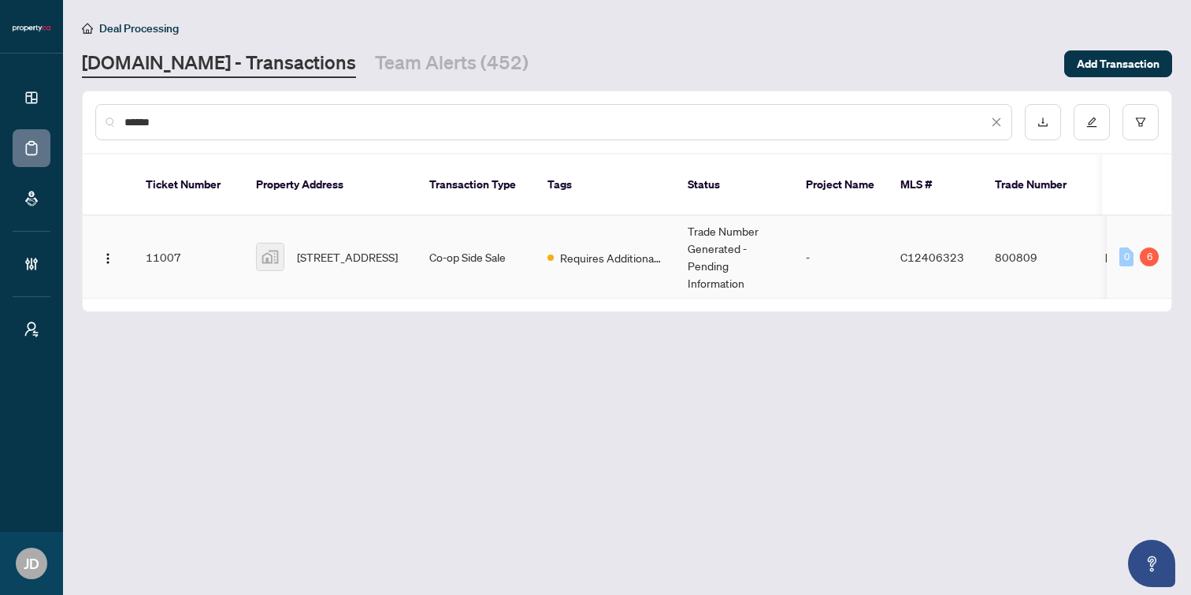
type input "******"
click at [332, 248] on span "[STREET_ADDRESS]" at bounding box center [347, 256] width 101 height 17
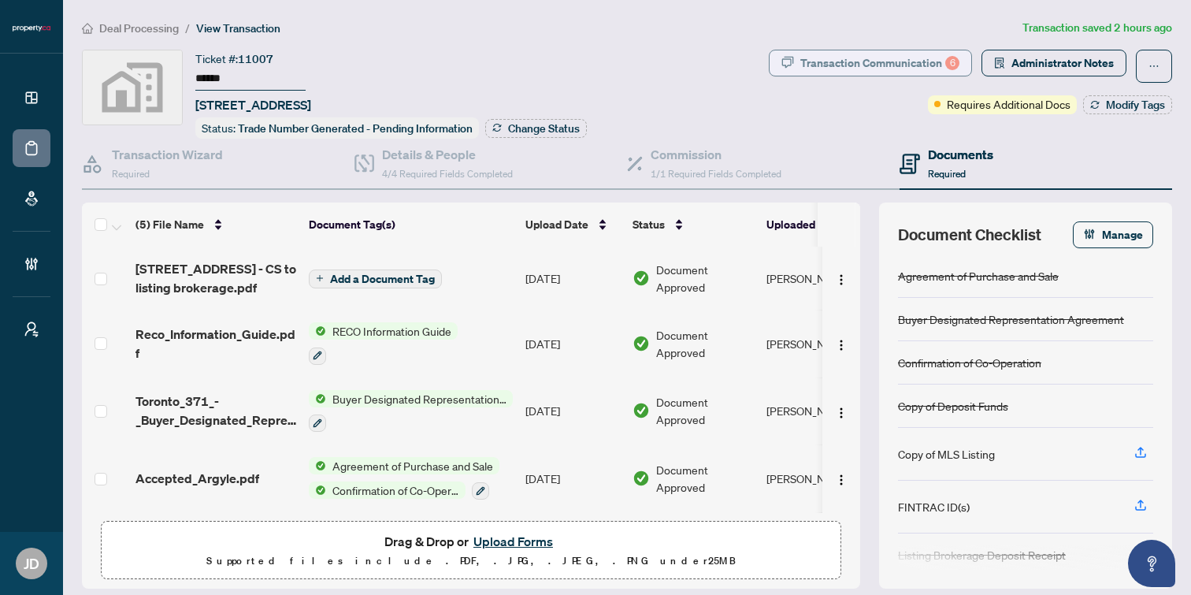
click at [898, 57] on div "Transaction Communication 6" at bounding box center [879, 62] width 159 height 25
type textarea "**********"
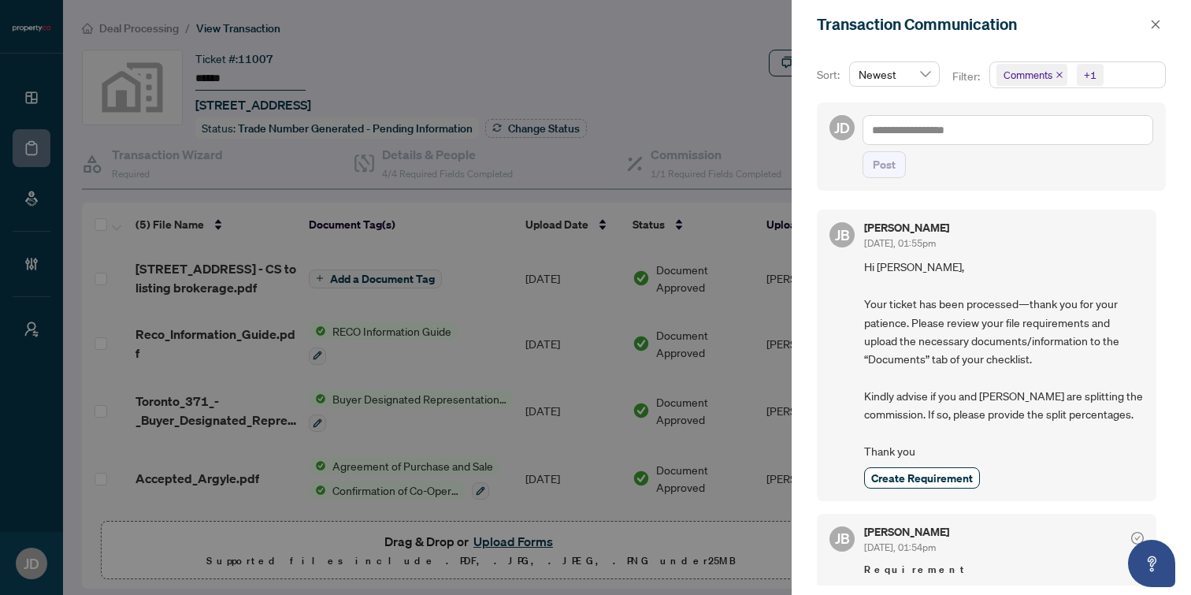
click at [1120, 80] on span "Comments +1" at bounding box center [1077, 74] width 175 height 25
click at [1045, 187] on span "Activity History" at bounding box center [1058, 184] width 75 height 14
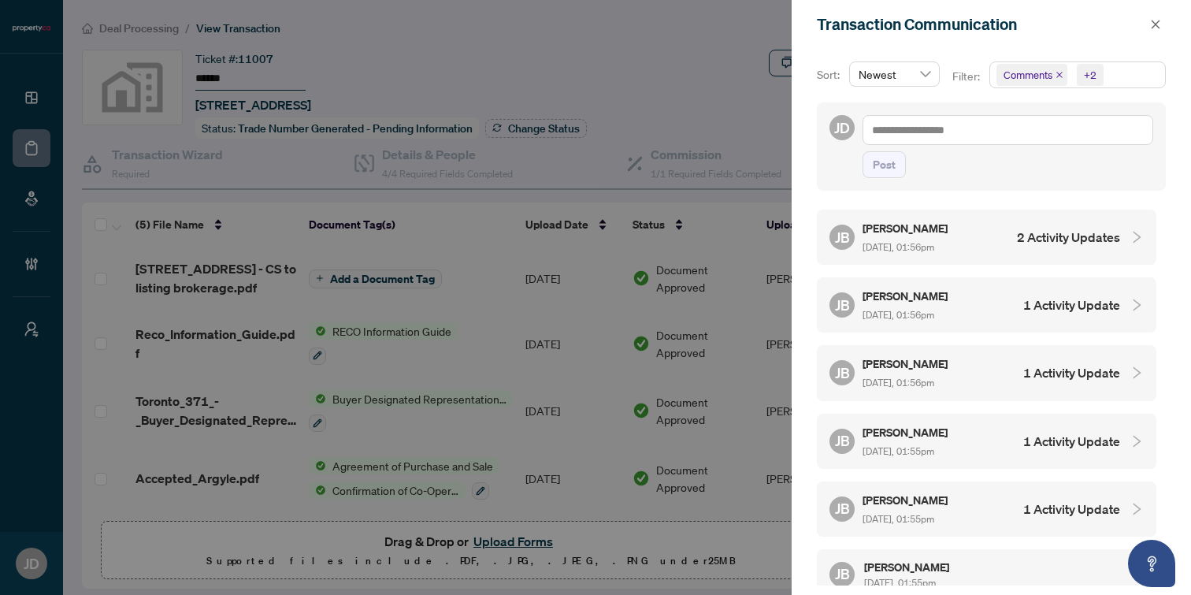
click at [674, 49] on div at bounding box center [595, 297] width 1191 height 595
click at [1149, 20] on button "button" at bounding box center [1155, 24] width 20 height 19
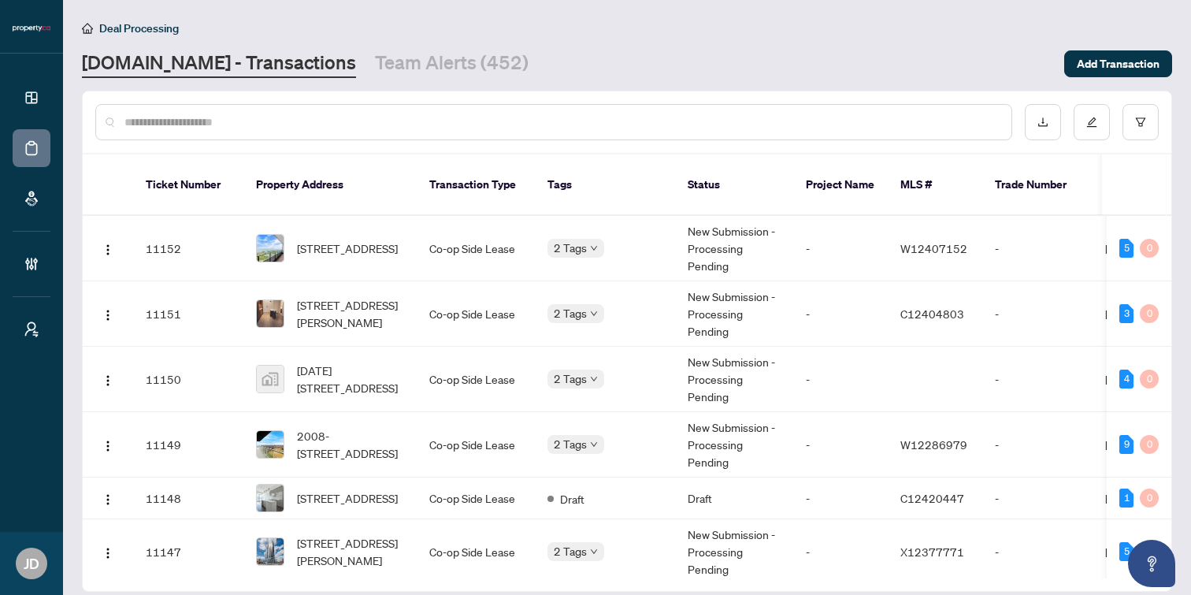
click at [245, 109] on div at bounding box center [553, 122] width 917 height 36
click at [236, 132] on div at bounding box center [553, 122] width 917 height 36
click at [234, 121] on input "text" at bounding box center [561, 121] width 874 height 17
type input "*"
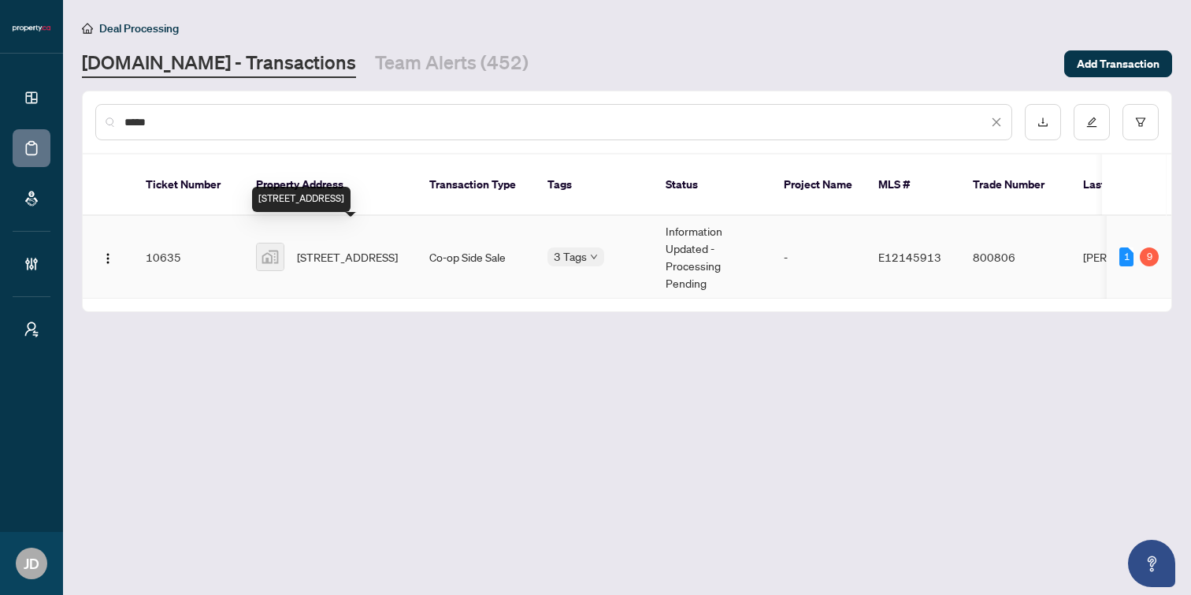
type input "*****"
click at [342, 248] on span "[STREET_ADDRESS]" at bounding box center [347, 256] width 101 height 17
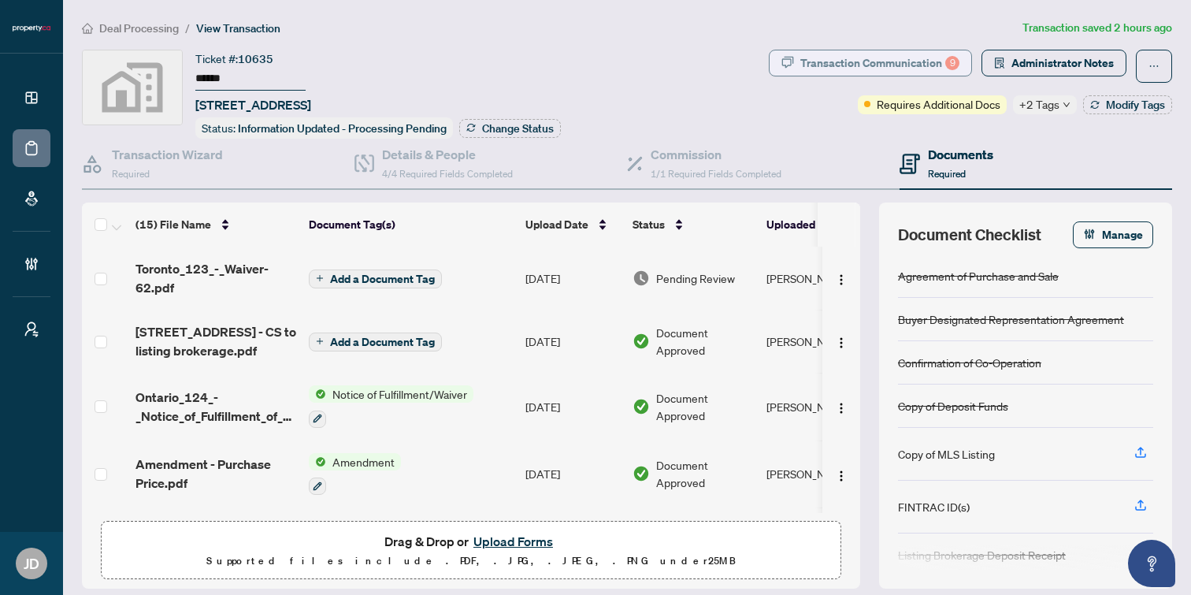
click at [900, 62] on div "Transaction Communication 9" at bounding box center [879, 62] width 159 height 25
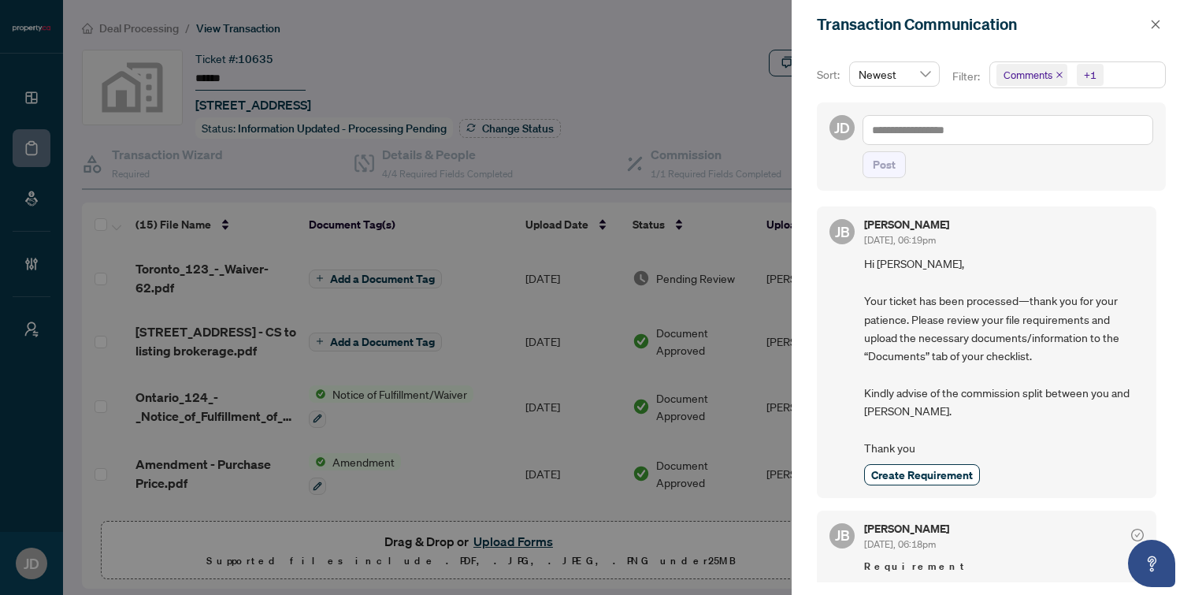
scroll to position [1, 0]
click at [1154, 23] on icon "close" at bounding box center [1156, 24] width 9 height 9
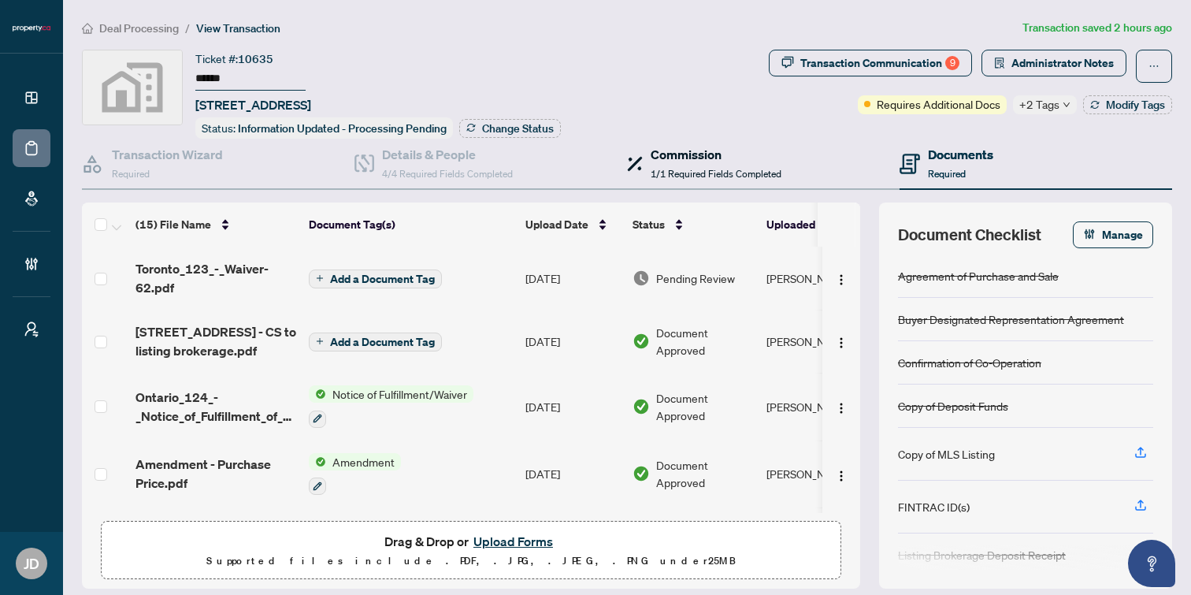
click at [713, 151] on h4 "Commission" at bounding box center [716, 154] width 131 height 19
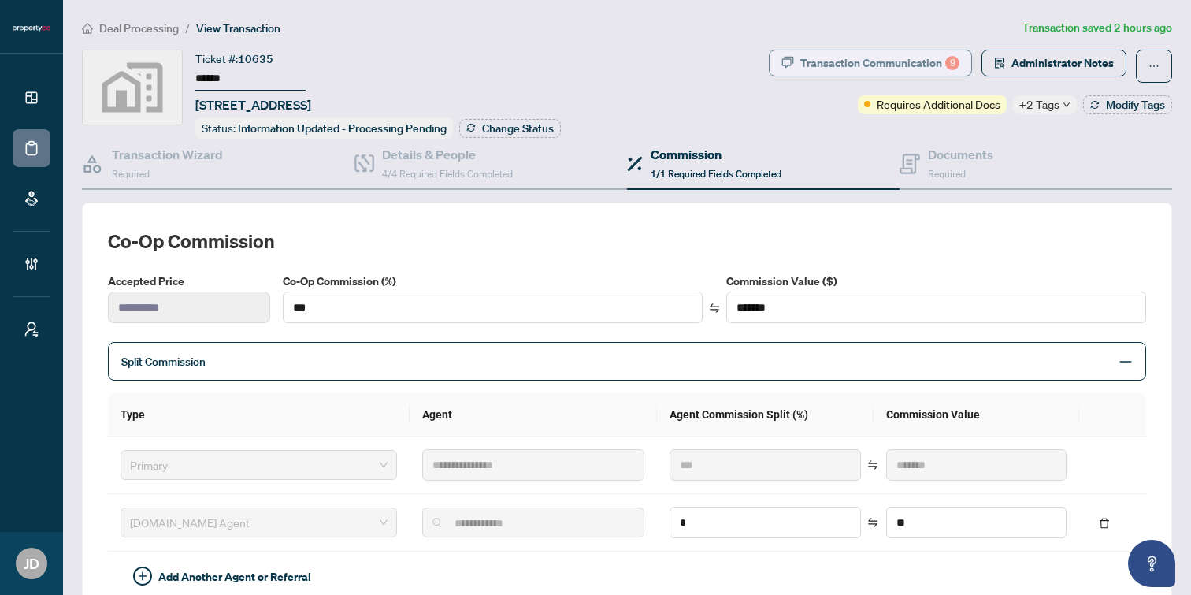
click at [844, 61] on div "Transaction Communication 9" at bounding box center [879, 62] width 159 height 25
type textarea "**********"
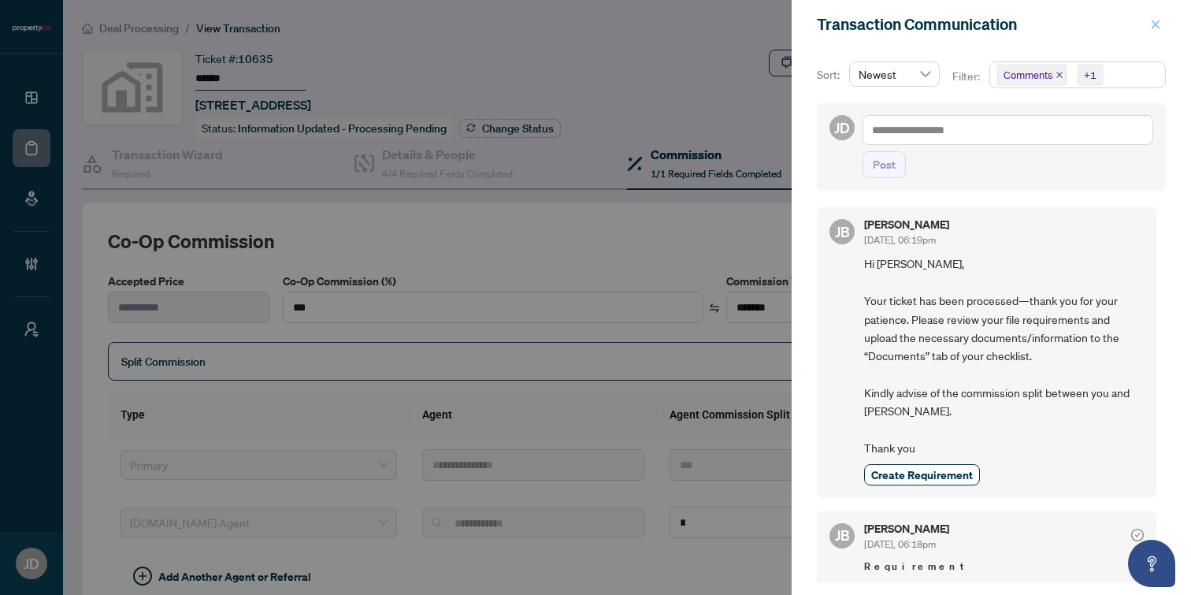
click at [1151, 23] on icon "close" at bounding box center [1155, 24] width 11 height 11
